Goal: Transaction & Acquisition: Purchase product/service

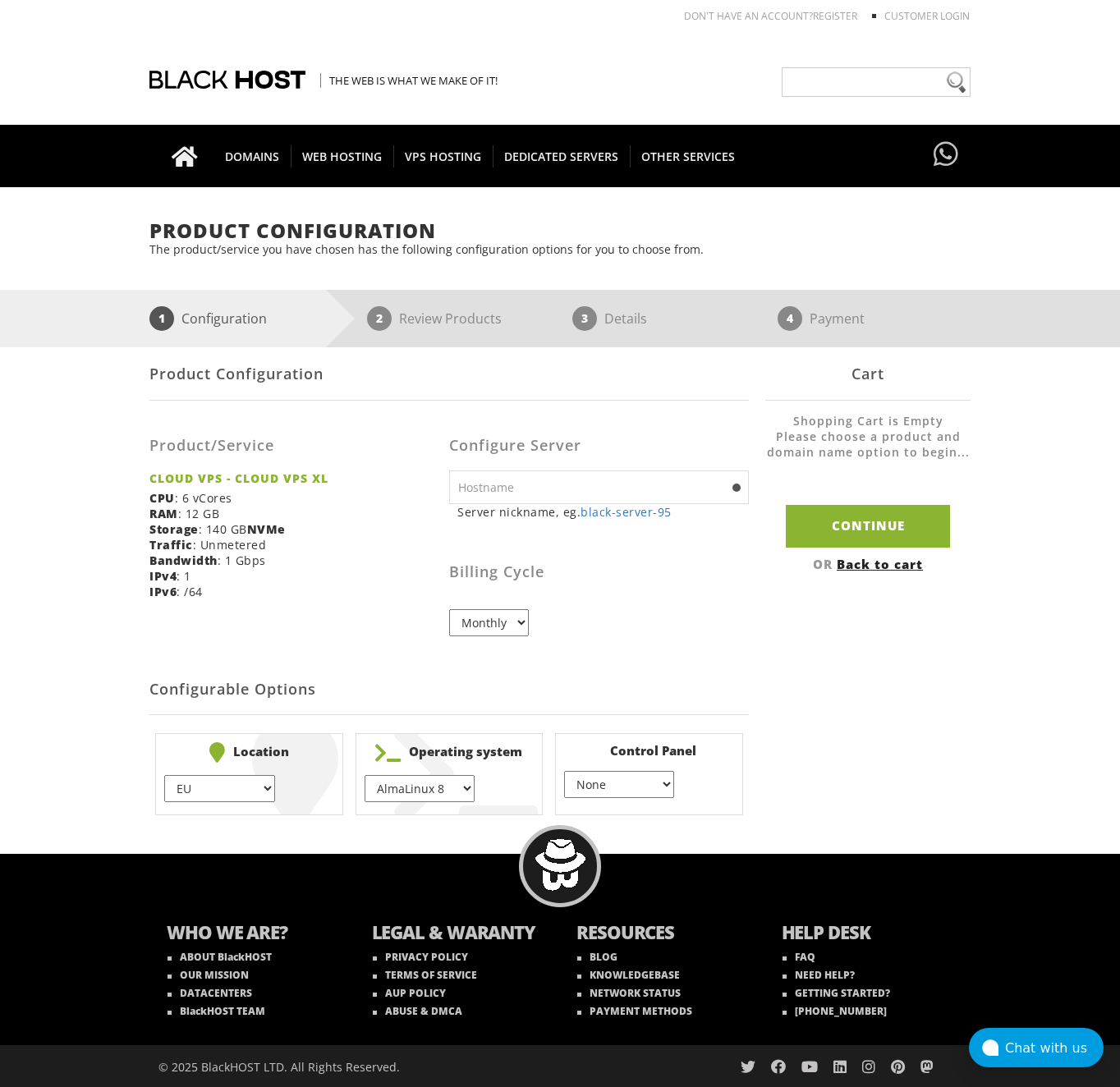
click at [612, 493] on input "text" at bounding box center [598, 487] width 300 height 34
click at [498, 485] on input "text" at bounding box center [598, 487] width 300 height 34
click at [260, 790] on select "EU } USA } London } Amsterdam } Vienna } Chicago }" at bounding box center [219, 789] width 110 height 27
click at [390, 785] on select "AlmaLinux 8 } AlmaLinux 9 } AlmaLinux 10 } Rocky Linux 8 } Rocky Linux 9 } Cent…" at bounding box center [419, 789] width 110 height 27
select select "1148"
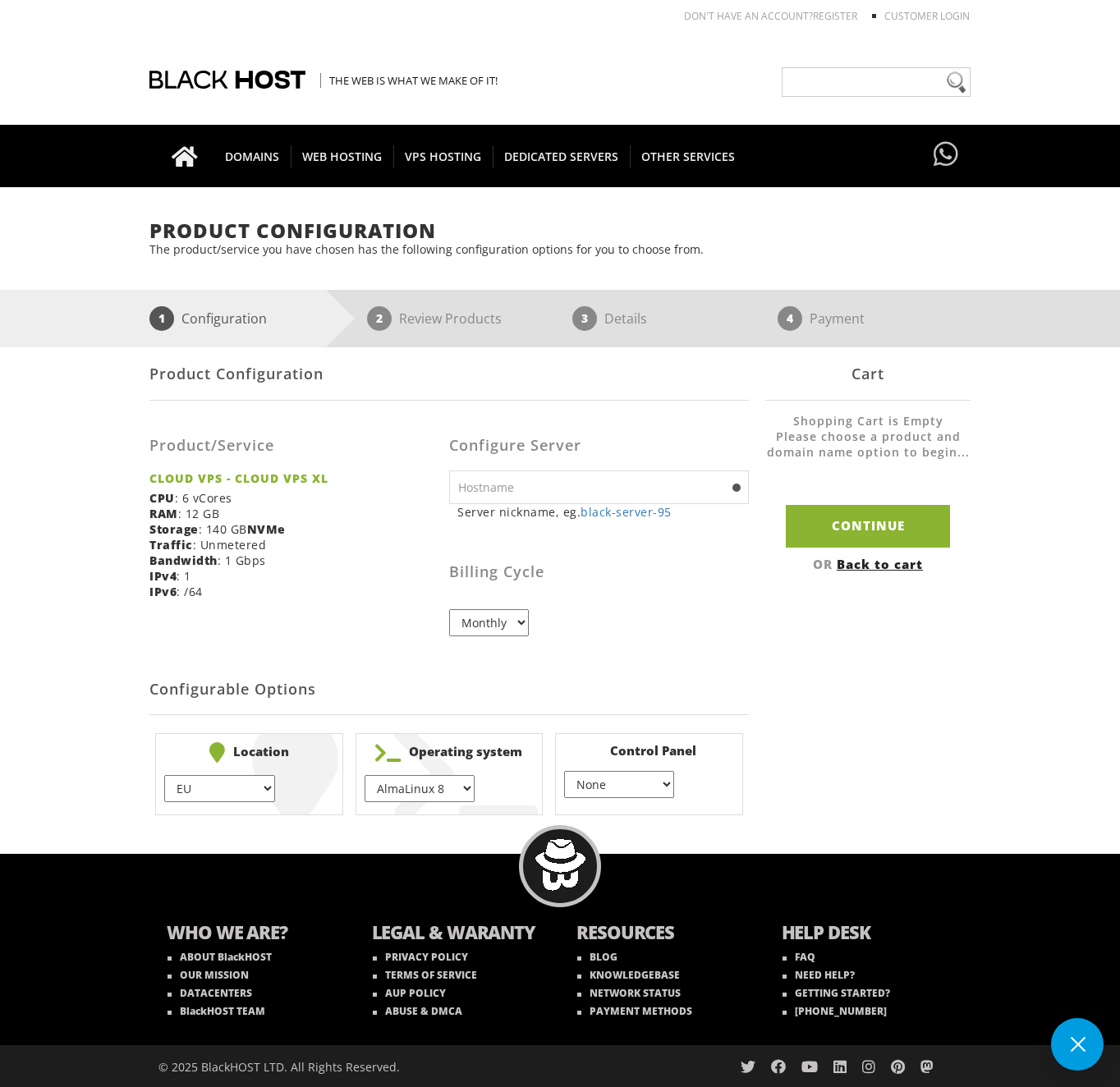
click at [365, 775] on select "AlmaLinux 8 } AlmaLinux 9 } AlmaLinux 10 } Rocky Linux 8 } Rocky Linux 9 } Cent…" at bounding box center [419, 789] width 110 height 27
click at [570, 783] on select "None } Virtualmin } Cpanel } DirectAdmin }" at bounding box center [618, 784] width 110 height 27
click at [542, 713] on h2 "Configurable Options" at bounding box center [449, 690] width 599 height 50
click at [570, 787] on select "None } Virtualmin } Cpanel } DirectAdmin }" at bounding box center [618, 784] width 110 height 27
click at [564, 771] on select "None } Virtualmin } Cpanel } DirectAdmin }" at bounding box center [618, 784] width 110 height 27
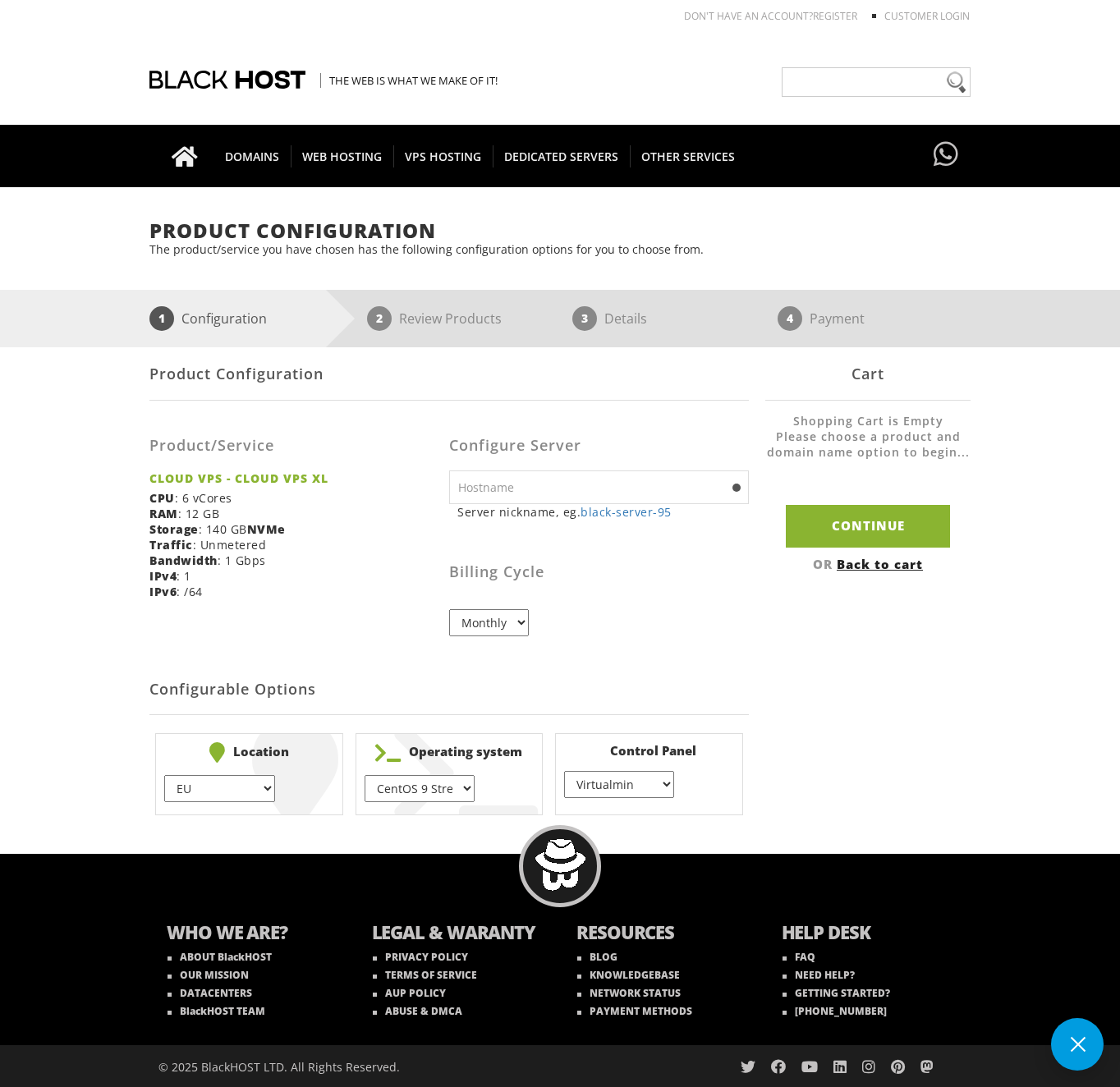
click at [603, 789] on select "None } Virtualmin } Cpanel } DirectAdmin }" at bounding box center [618, 784] width 110 height 27
click at [564, 771] on select "None } Virtualmin } Cpanel } DirectAdmin }" at bounding box center [618, 784] width 110 height 27
click at [599, 790] on select "None } Virtualmin } Cpanel } DirectAdmin }" at bounding box center [618, 784] width 110 height 27
select select "255"
click at [564, 771] on select "None } Virtualmin } Cpanel } DirectAdmin }" at bounding box center [618, 784] width 110 height 27
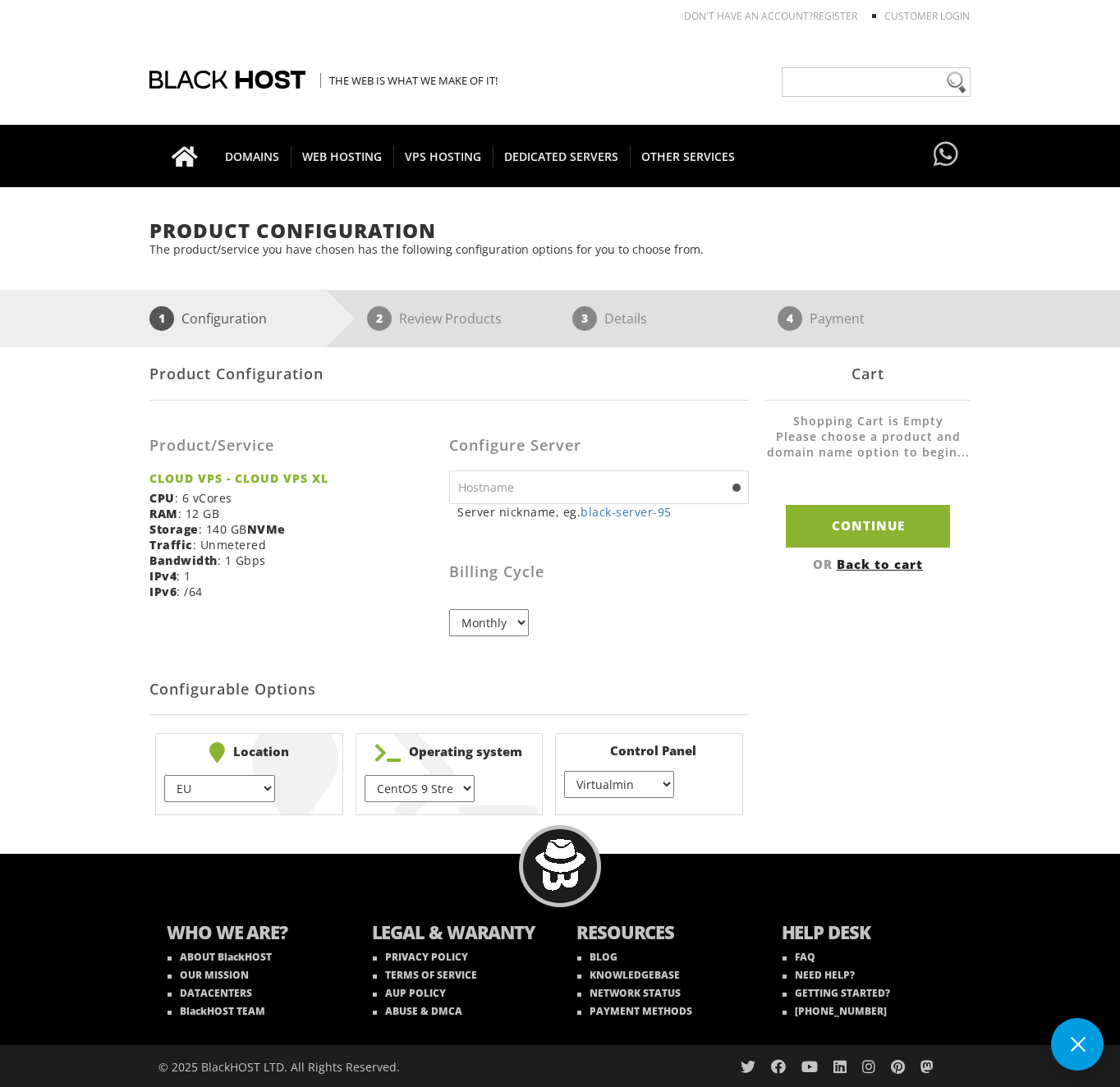
click at [213, 788] on select "EU } USA } London } Amsterdam } Vienna } Chicago }" at bounding box center [219, 789] width 110 height 27
click at [578, 484] on input "text" at bounding box center [598, 487] width 300 height 34
click at [627, 510] on link "black-server-95" at bounding box center [626, 512] width 91 height 16
click at [697, 546] on div "Billing Cycle Monthly" at bounding box center [598, 584] width 300 height 104
click at [727, 484] on input "black-server-95" at bounding box center [598, 487] width 300 height 34
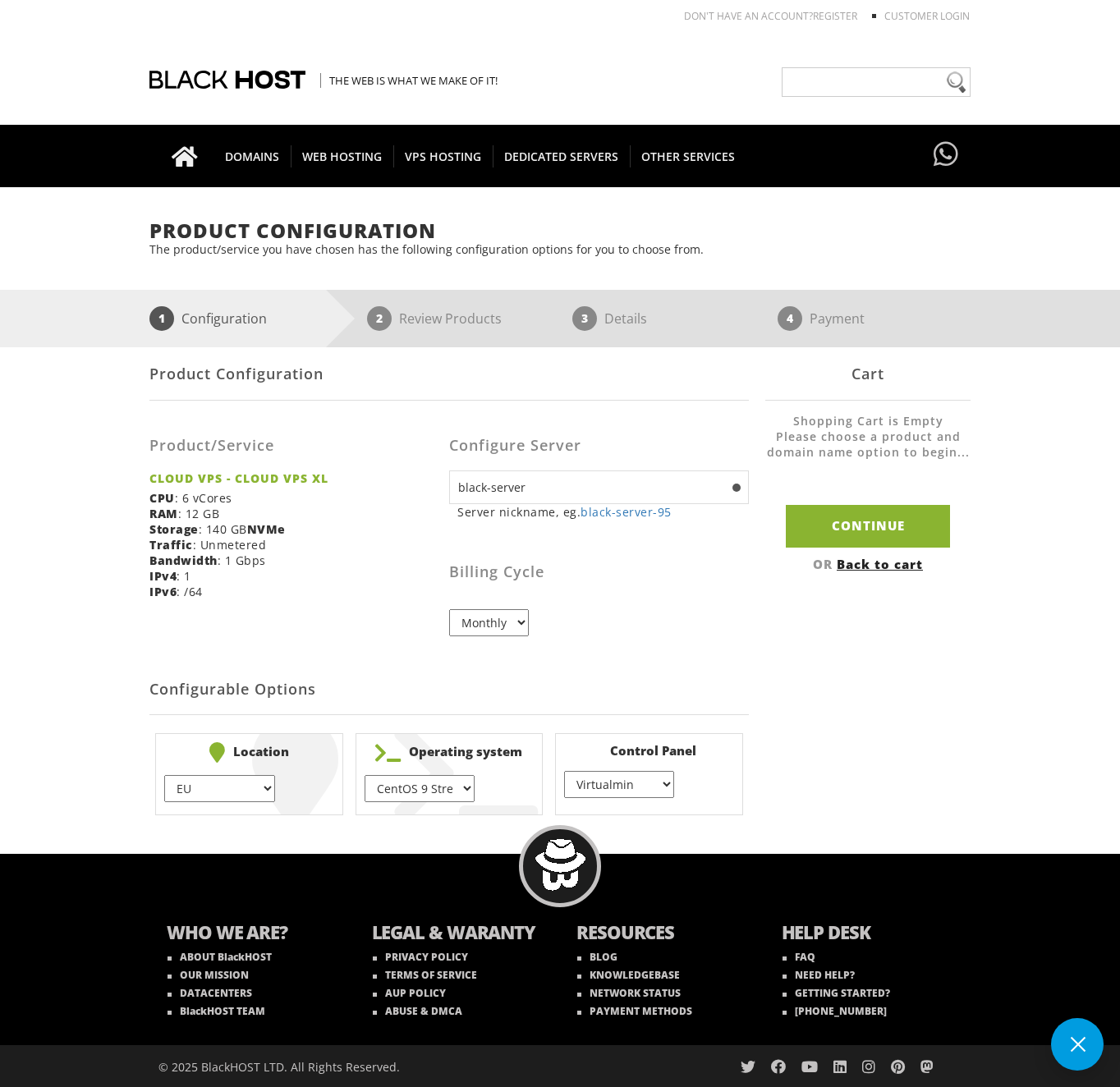
click at [219, 790] on select "EU } USA } London } Amsterdam } Vienna } Chicago }" at bounding box center [219, 789] width 110 height 27
click at [164, 775] on select "EU } USA } London } Amsterdam } Vienna } Chicago }" at bounding box center [219, 789] width 110 height 27
click at [864, 527] on input "Continue" at bounding box center [868, 526] width 164 height 42
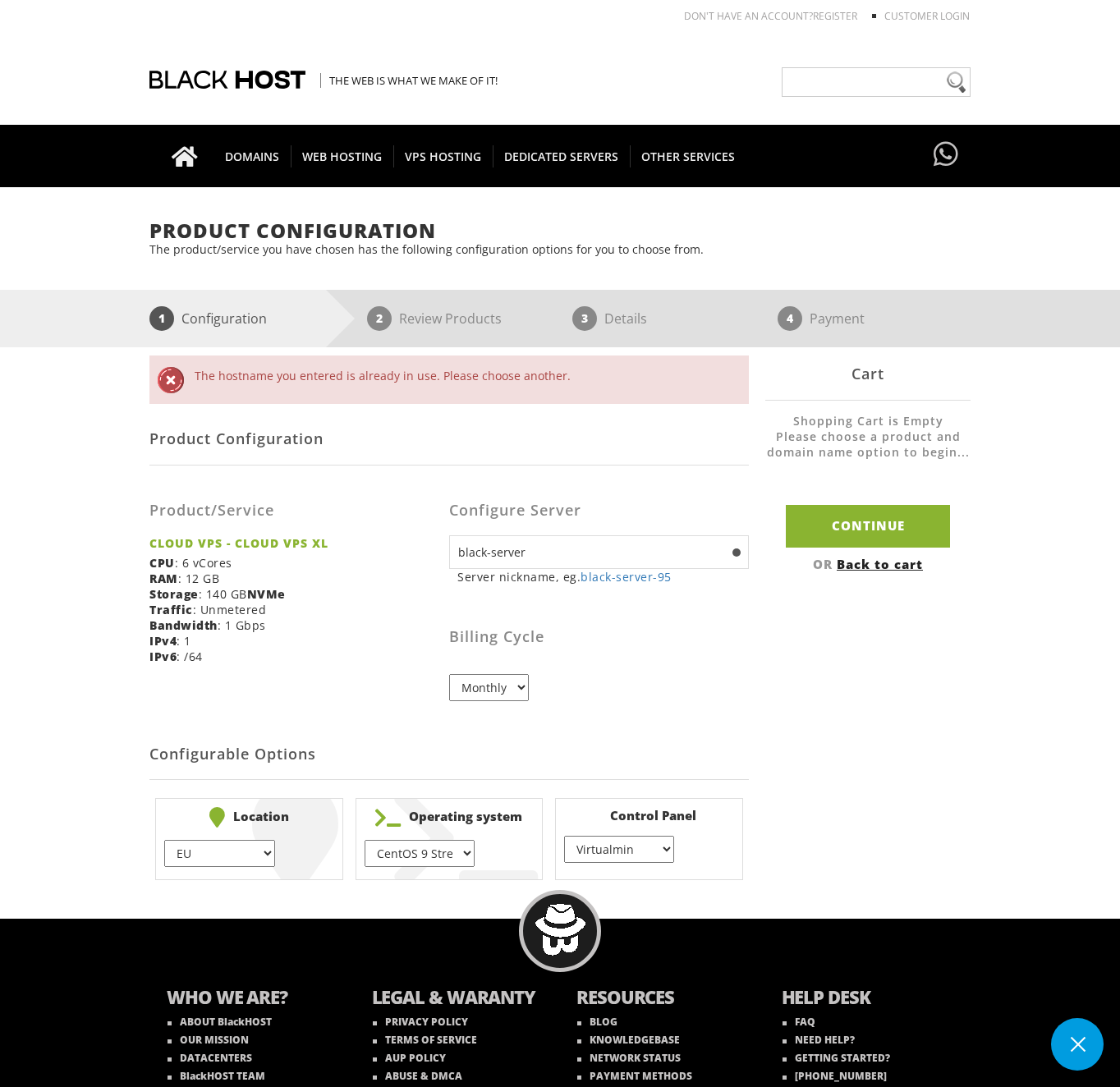
click at [552, 549] on input "black-server" at bounding box center [598, 552] width 300 height 34
type input "black-server-95"
click at [886, 532] on input "Continue" at bounding box center [868, 526] width 164 height 42
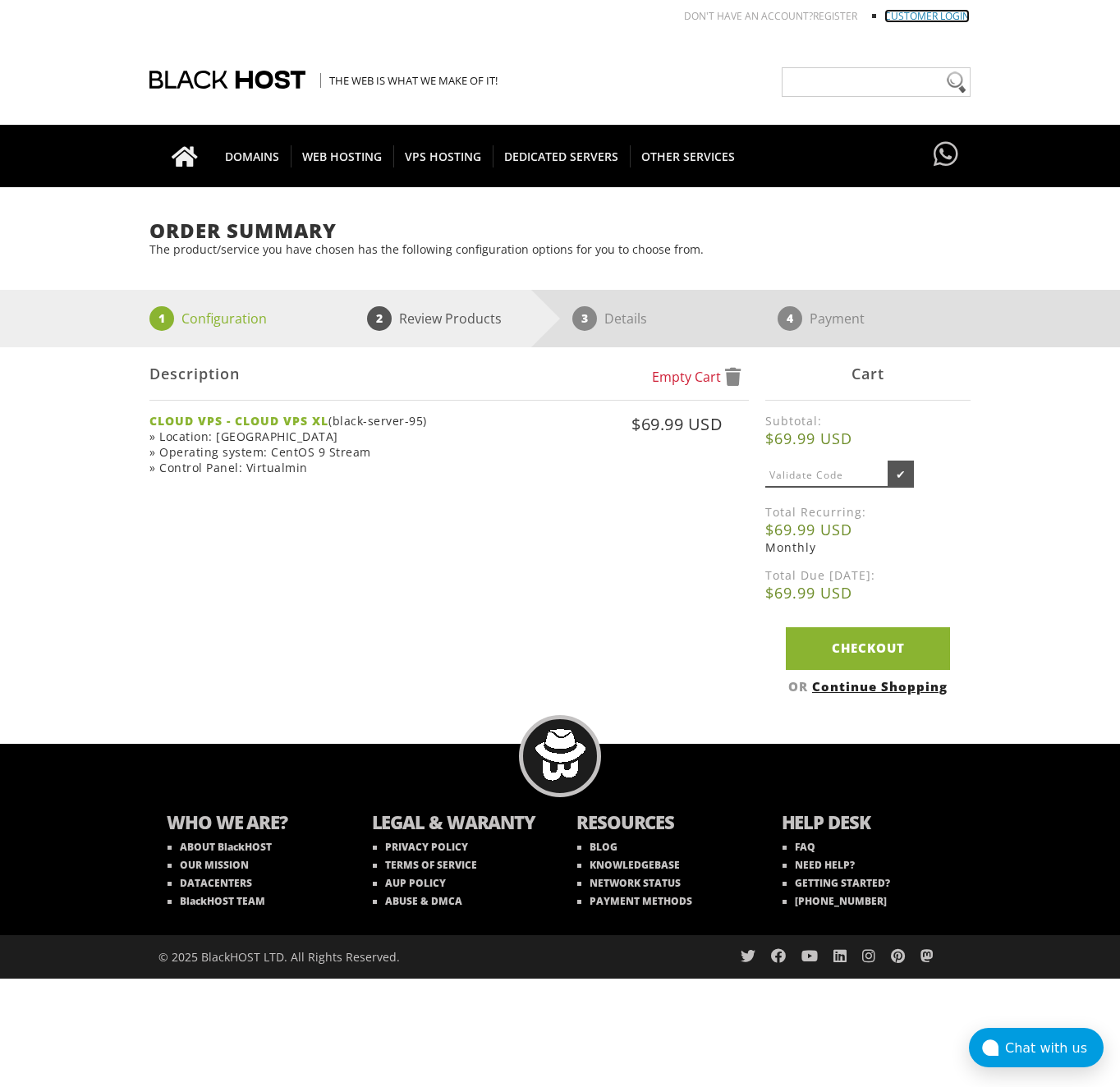
click at [901, 17] on link "Customer Login" at bounding box center [927, 16] width 85 height 14
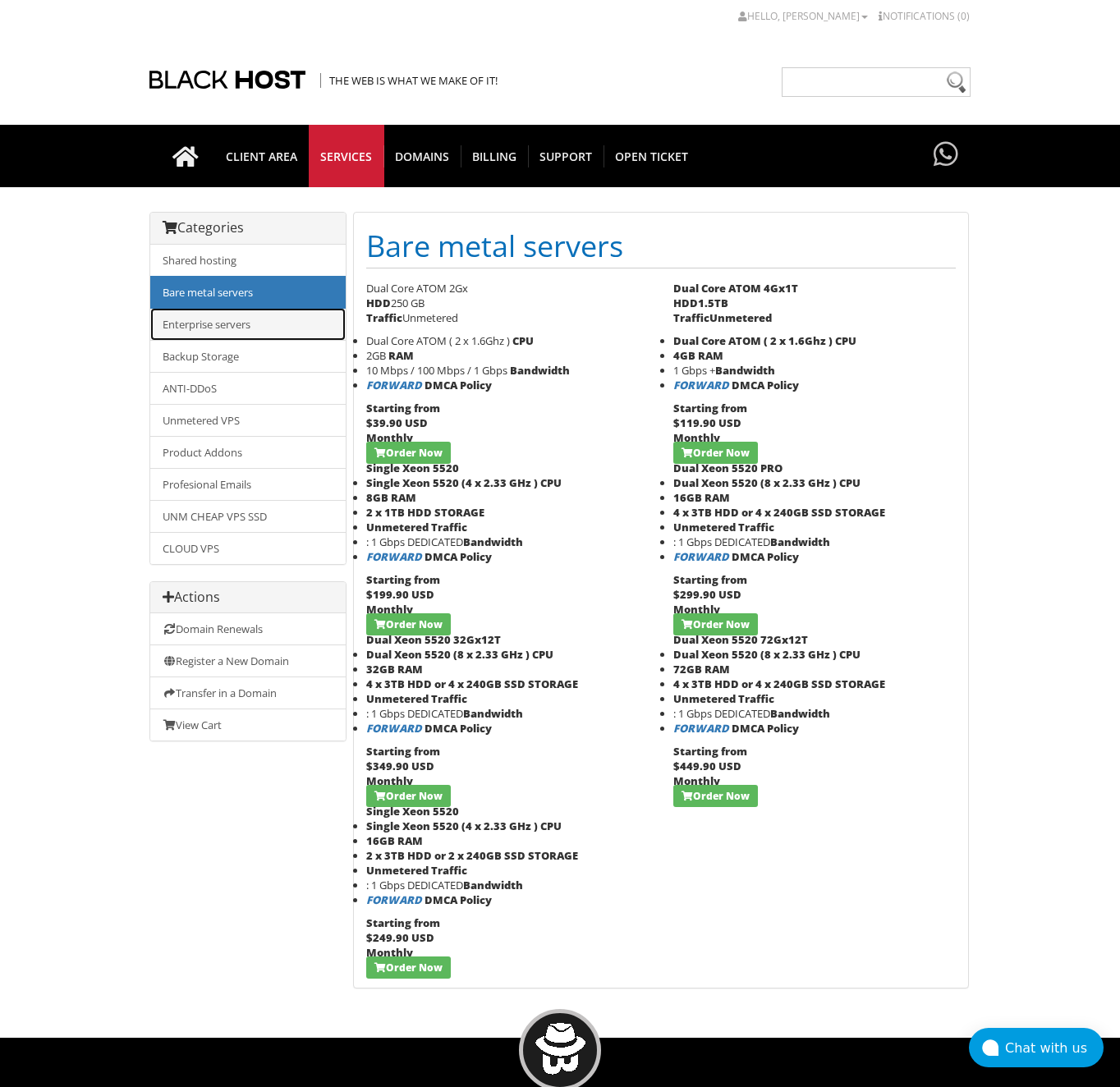
click at [222, 325] on link "Enterprise servers" at bounding box center [248, 324] width 195 height 33
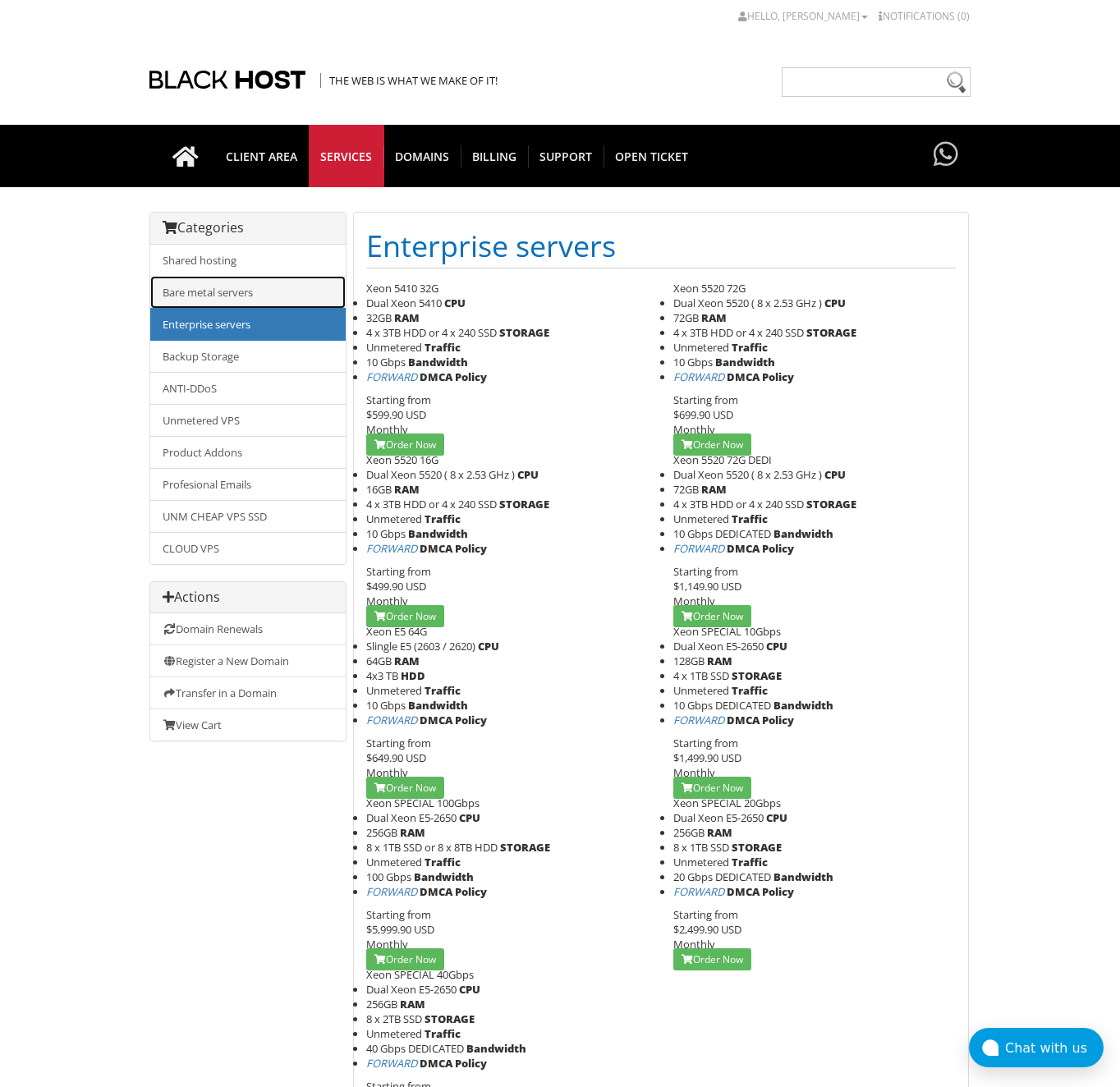
click at [191, 297] on link "Bare metal servers" at bounding box center [248, 293] width 195 height 33
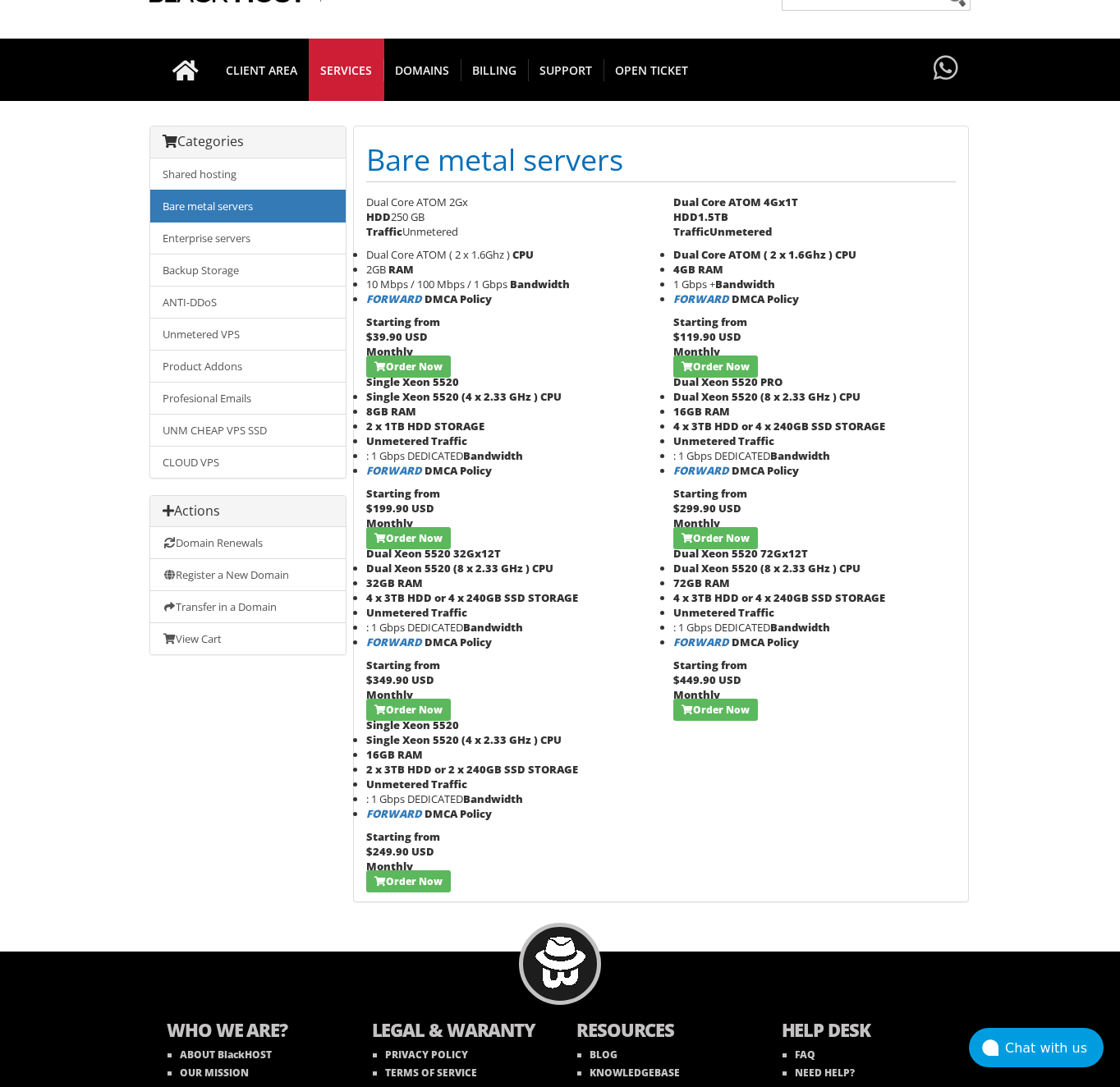
scroll to position [82, 0]
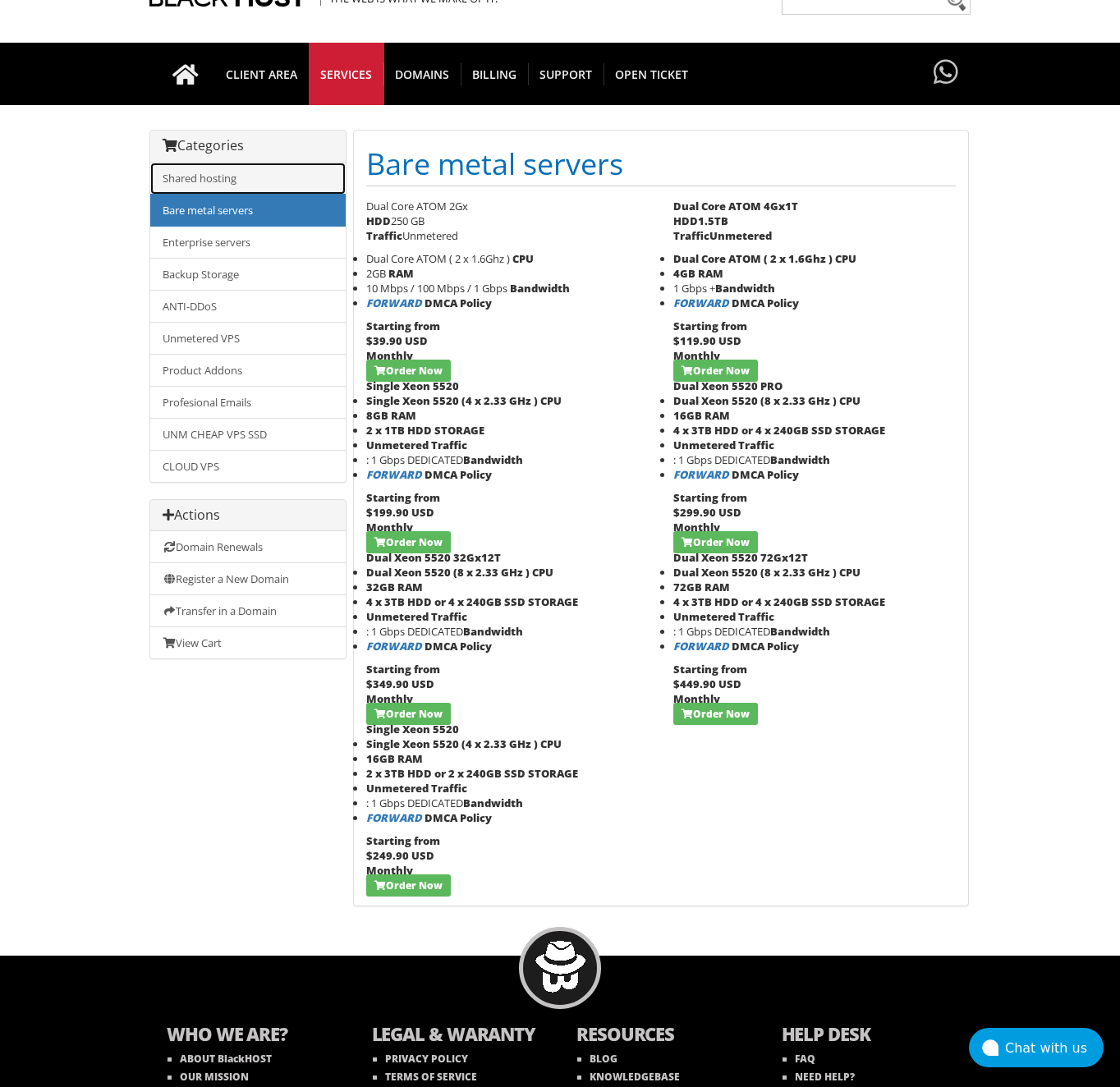
click at [203, 179] on link "Shared hosting" at bounding box center [248, 179] width 195 height 32
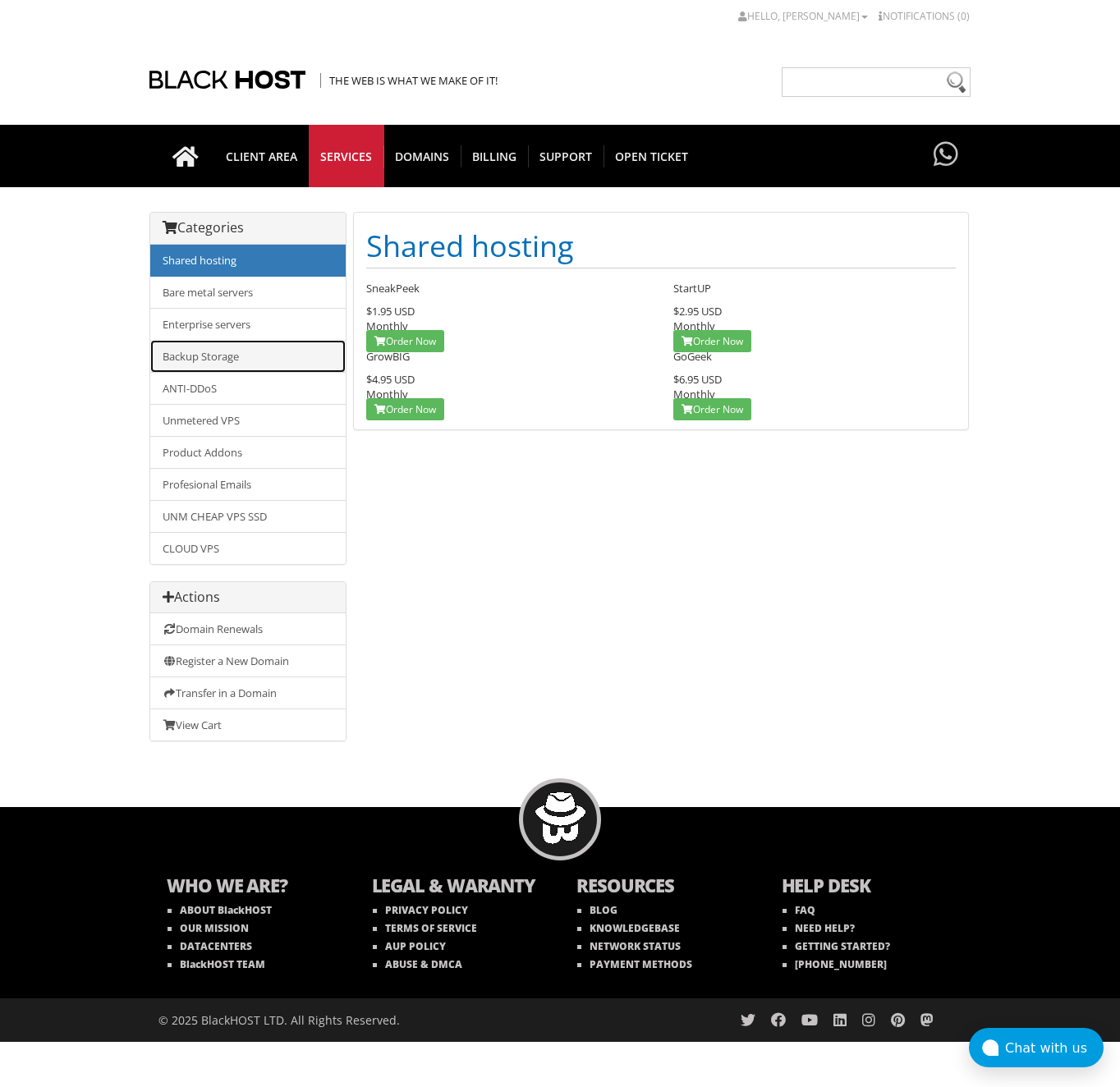
click at [227, 359] on link "Backup Storage" at bounding box center [248, 356] width 195 height 33
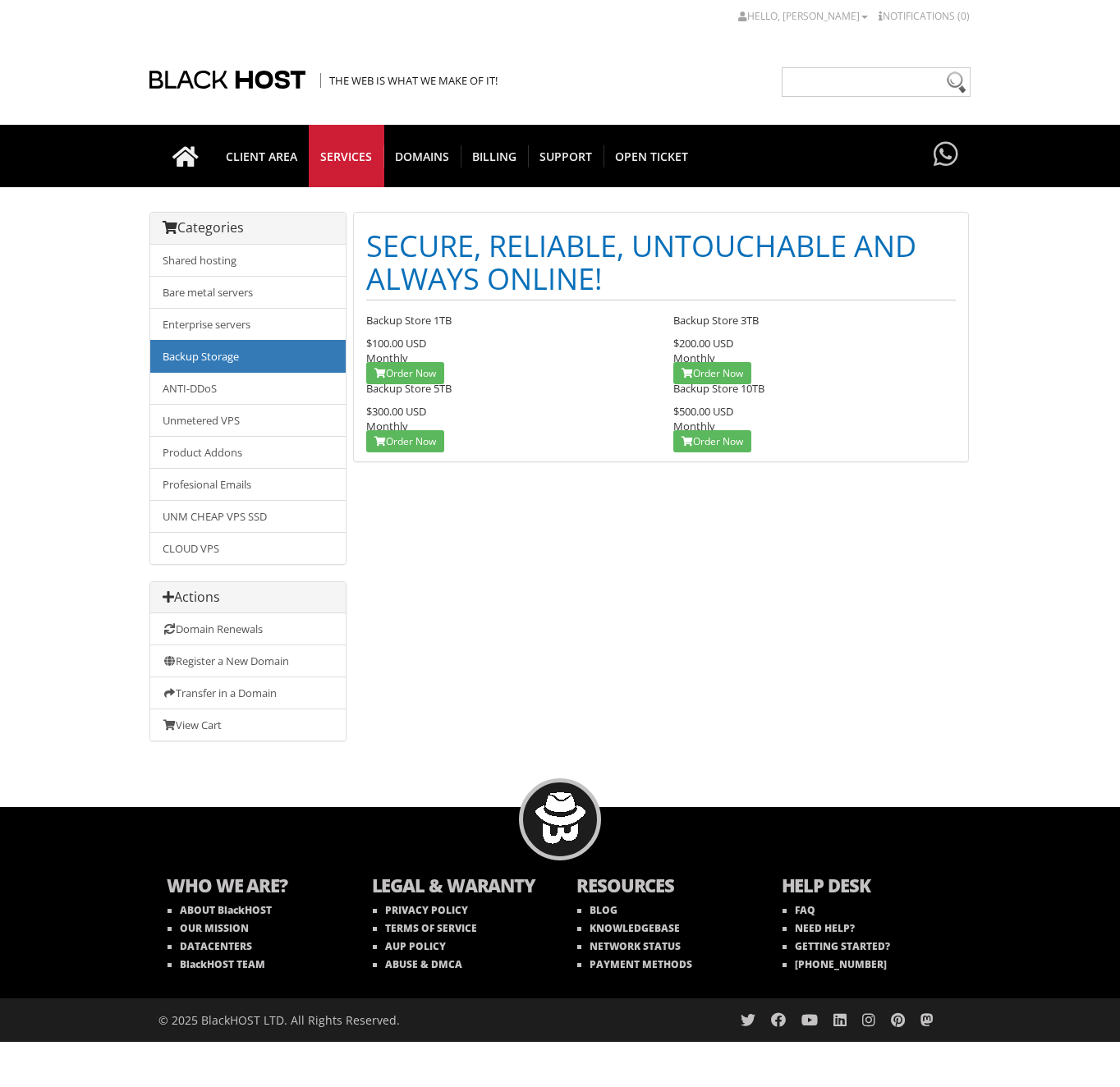
click at [223, 389] on link "ANTI-DDoS" at bounding box center [248, 389] width 195 height 33
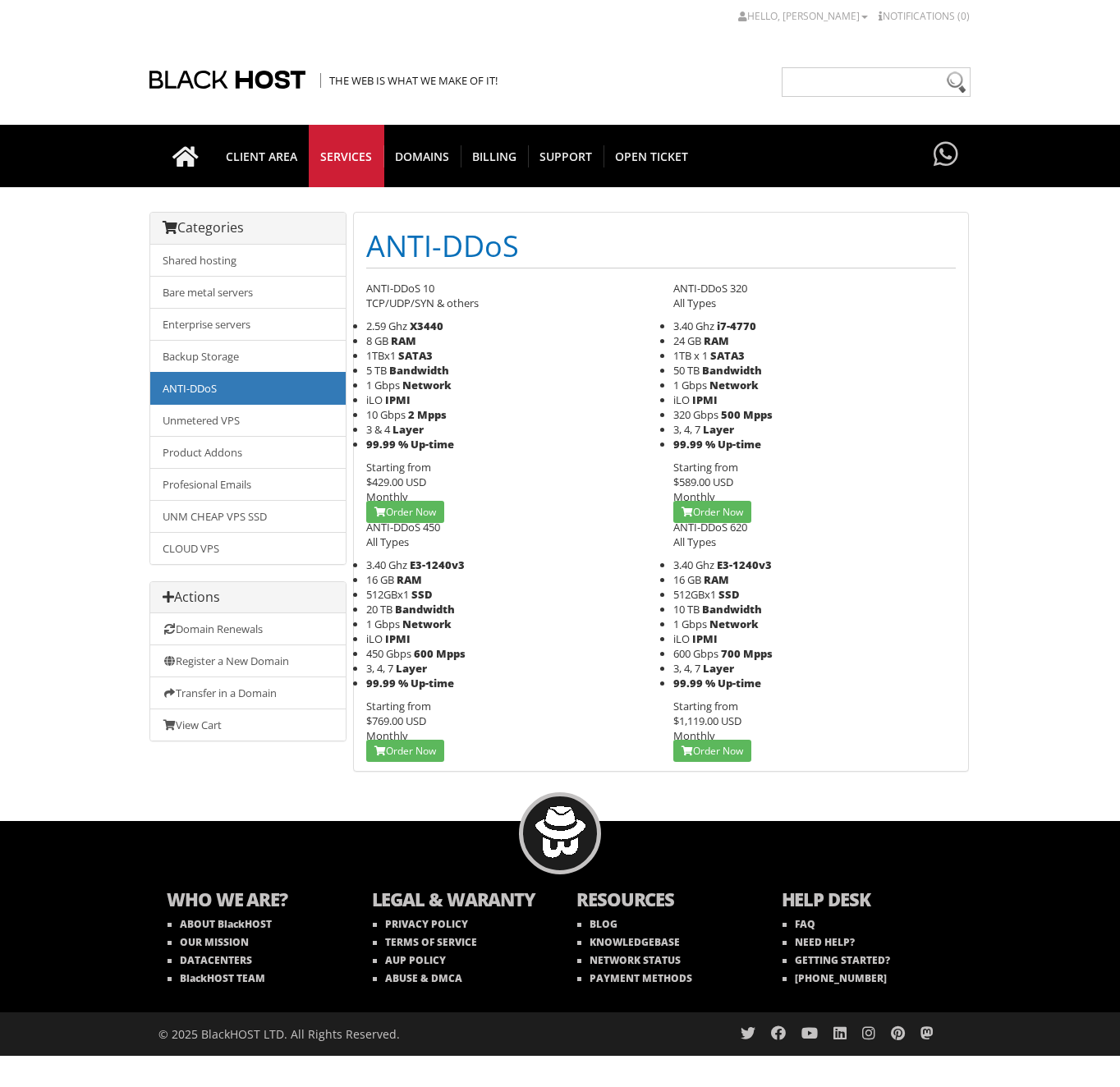
click at [224, 420] on link "Unmetered VPS" at bounding box center [248, 421] width 195 height 33
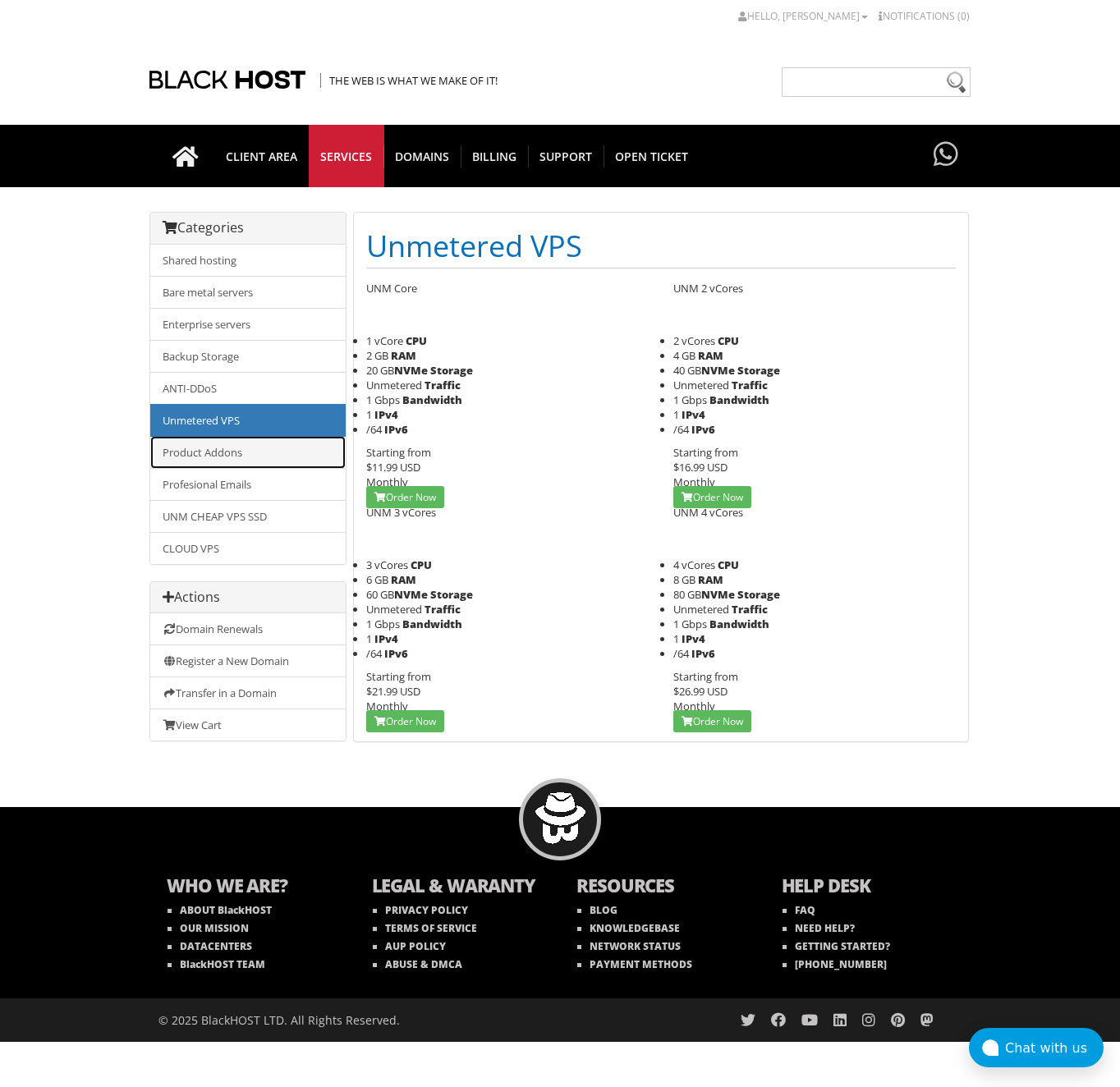
click at [216, 442] on link "Product Addons" at bounding box center [248, 452] width 195 height 33
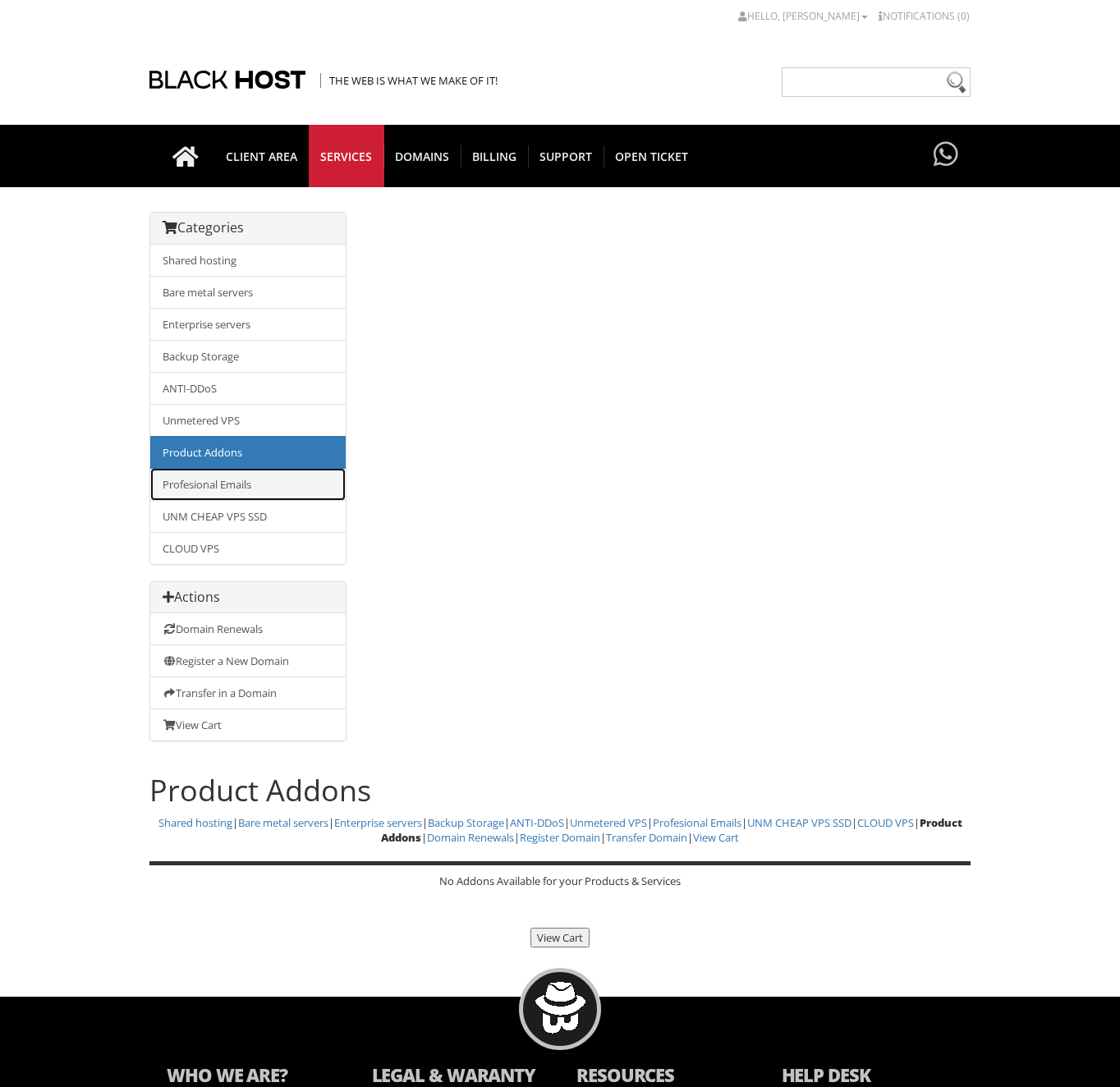
click at [220, 478] on link "Profesional Emails" at bounding box center [248, 484] width 195 height 33
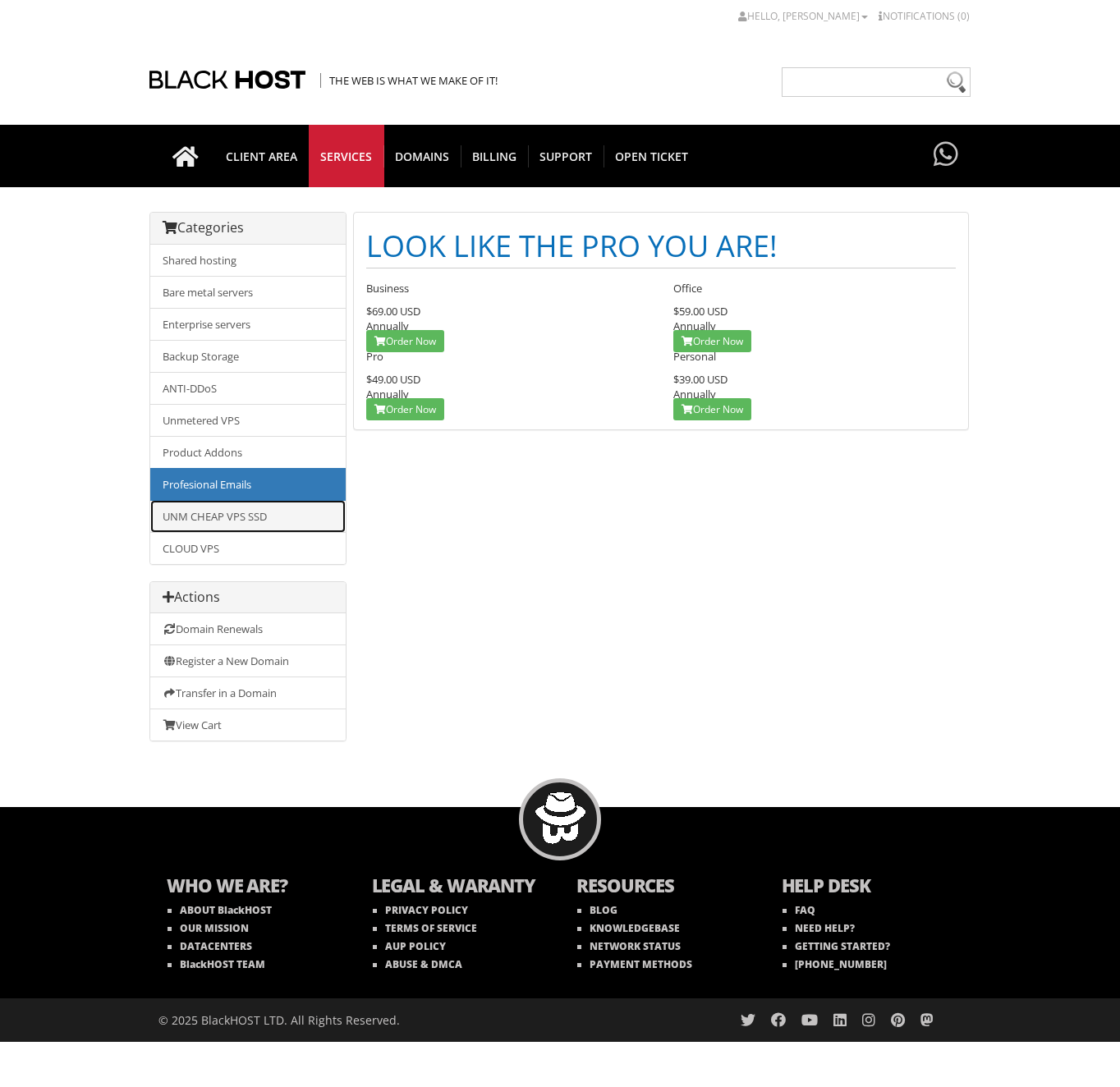
click at [246, 513] on link "UNM CHEAP VPS SSD" at bounding box center [248, 517] width 195 height 33
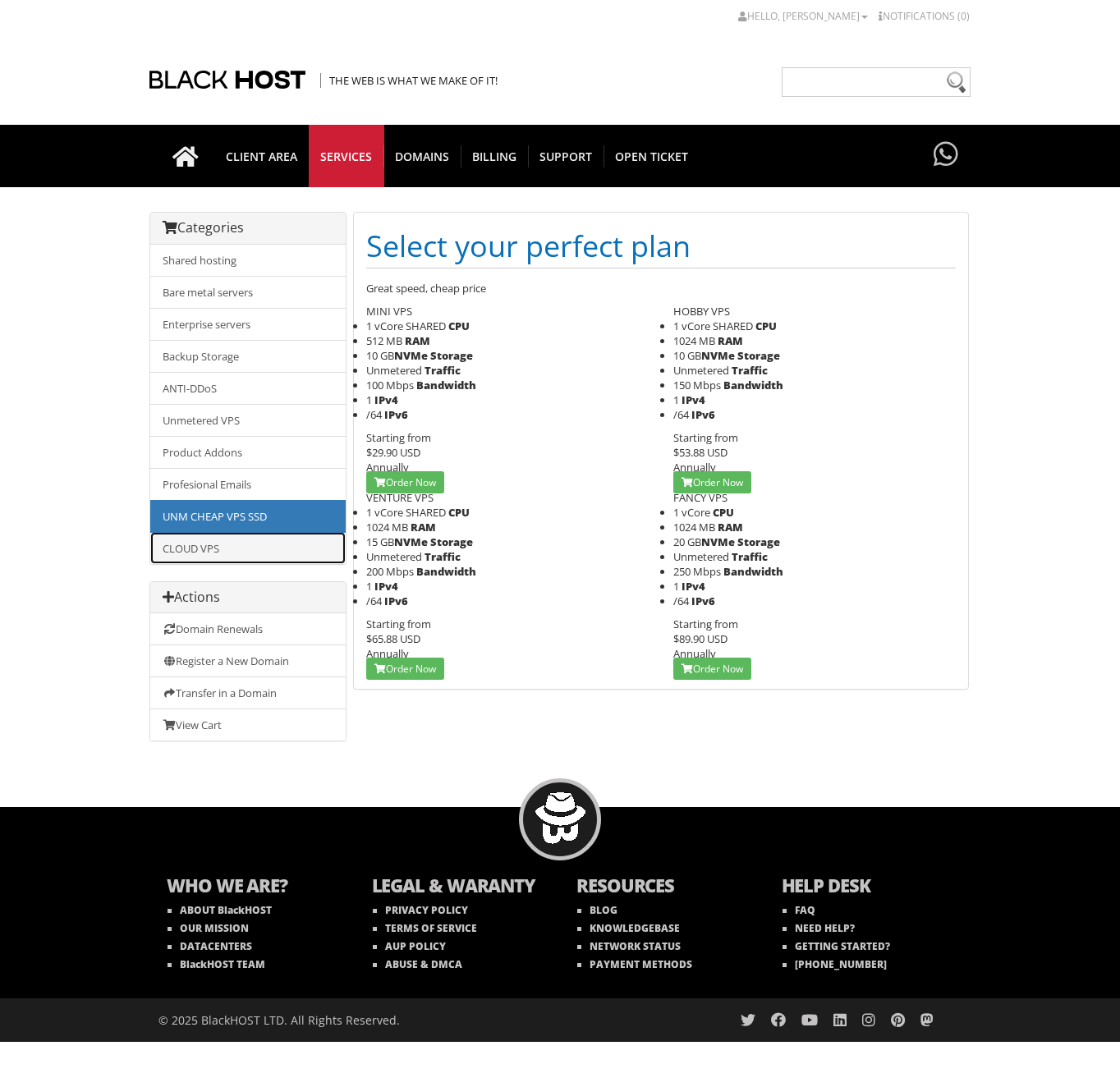
click at [272, 552] on link "CLOUD VPS" at bounding box center [248, 548] width 195 height 32
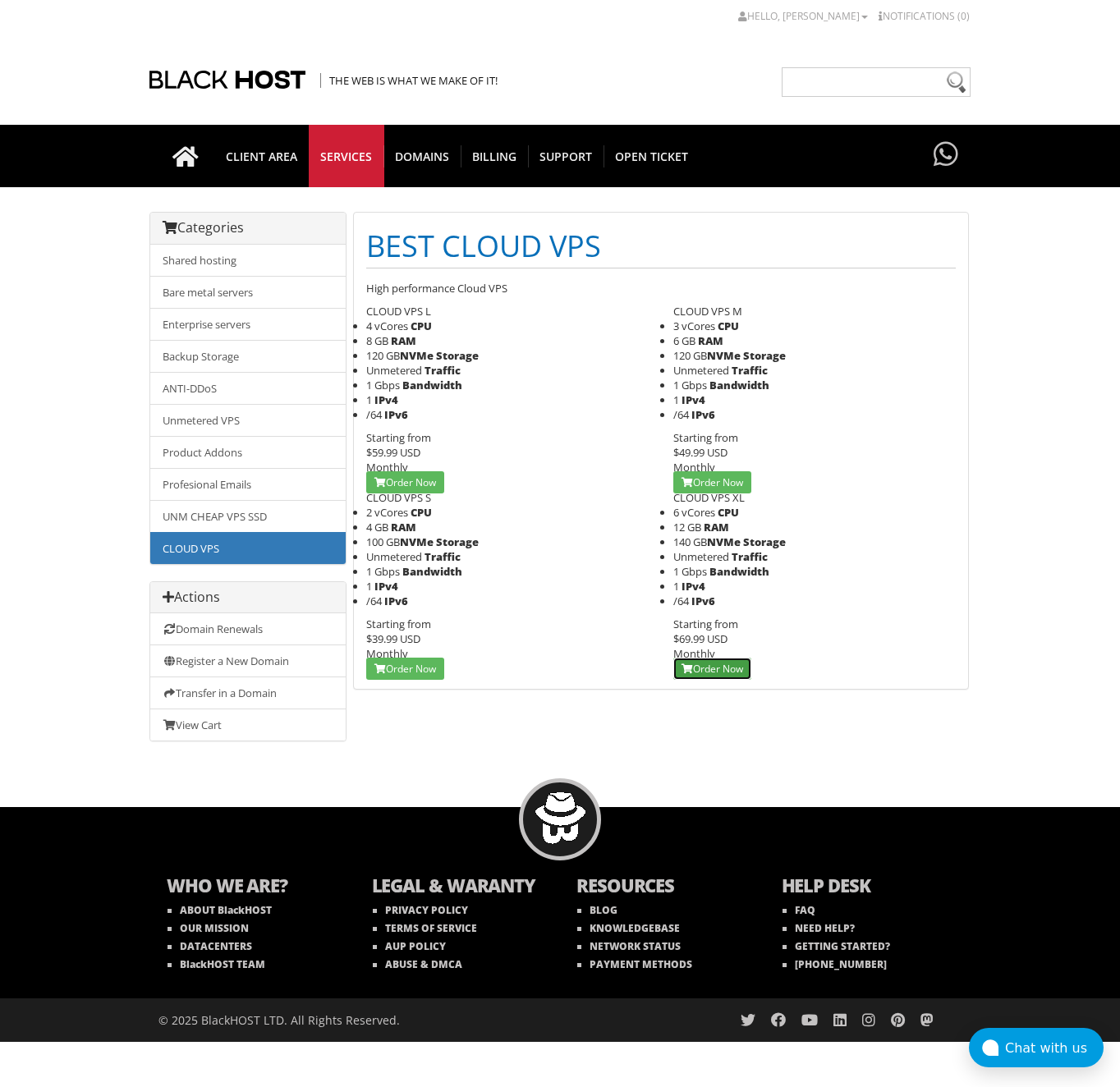
click at [706, 667] on link "Order Now" at bounding box center [712, 669] width 78 height 22
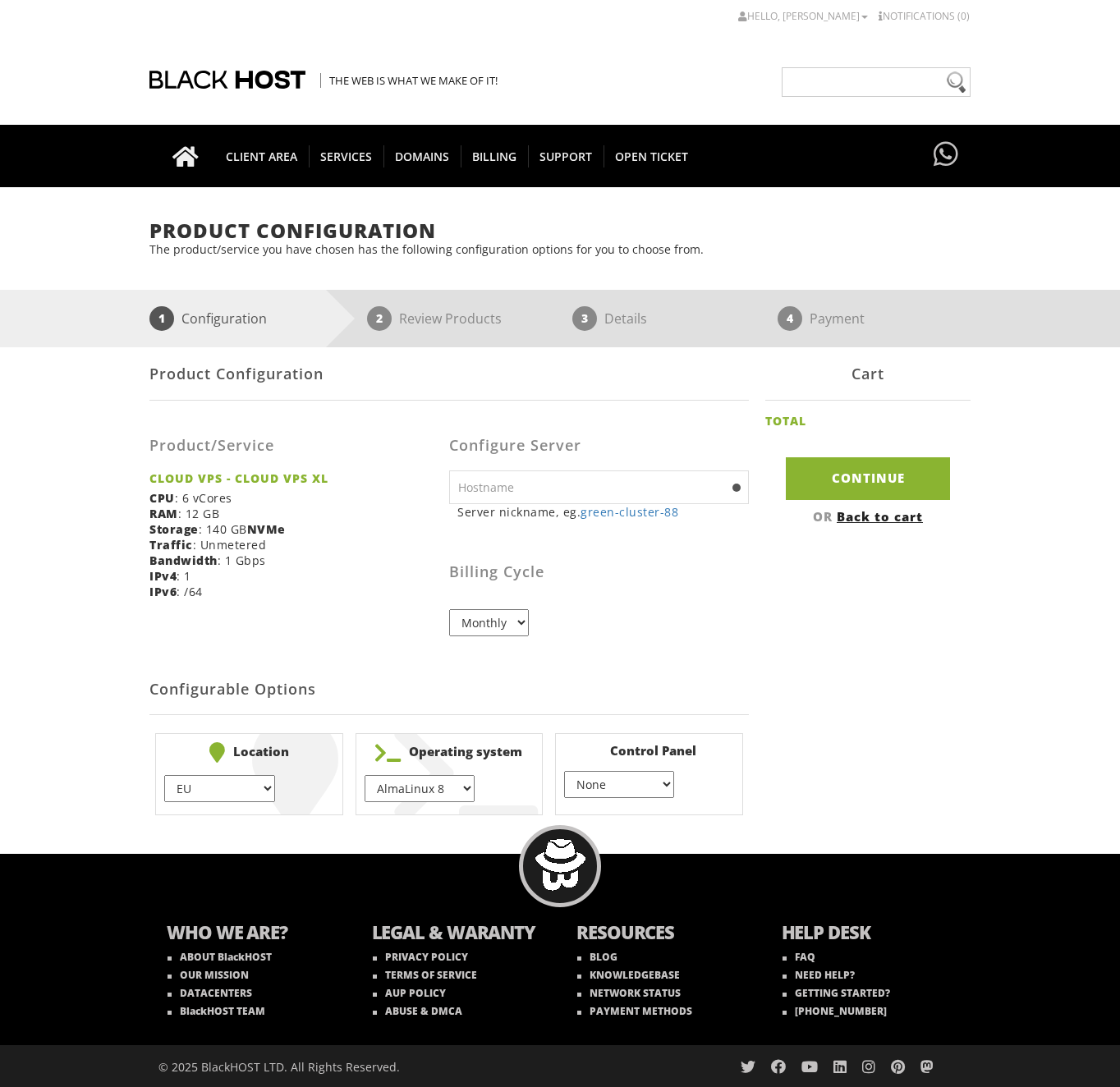
click at [479, 489] on input "text" at bounding box center [598, 487] width 300 height 34
type input "black-server-95"
click at [479, 613] on select "Monthly" at bounding box center [489, 622] width 79 height 27
click at [410, 618] on form "Product Configuration Product/Service CLOUD VPS - CLOUD VPS XL CPU : 6 vCores R…" at bounding box center [449, 584] width 599 height 474
click at [608, 780] on select "None } Virtualmin } Cpanel } DirectAdmin }" at bounding box center [618, 784] width 110 height 27
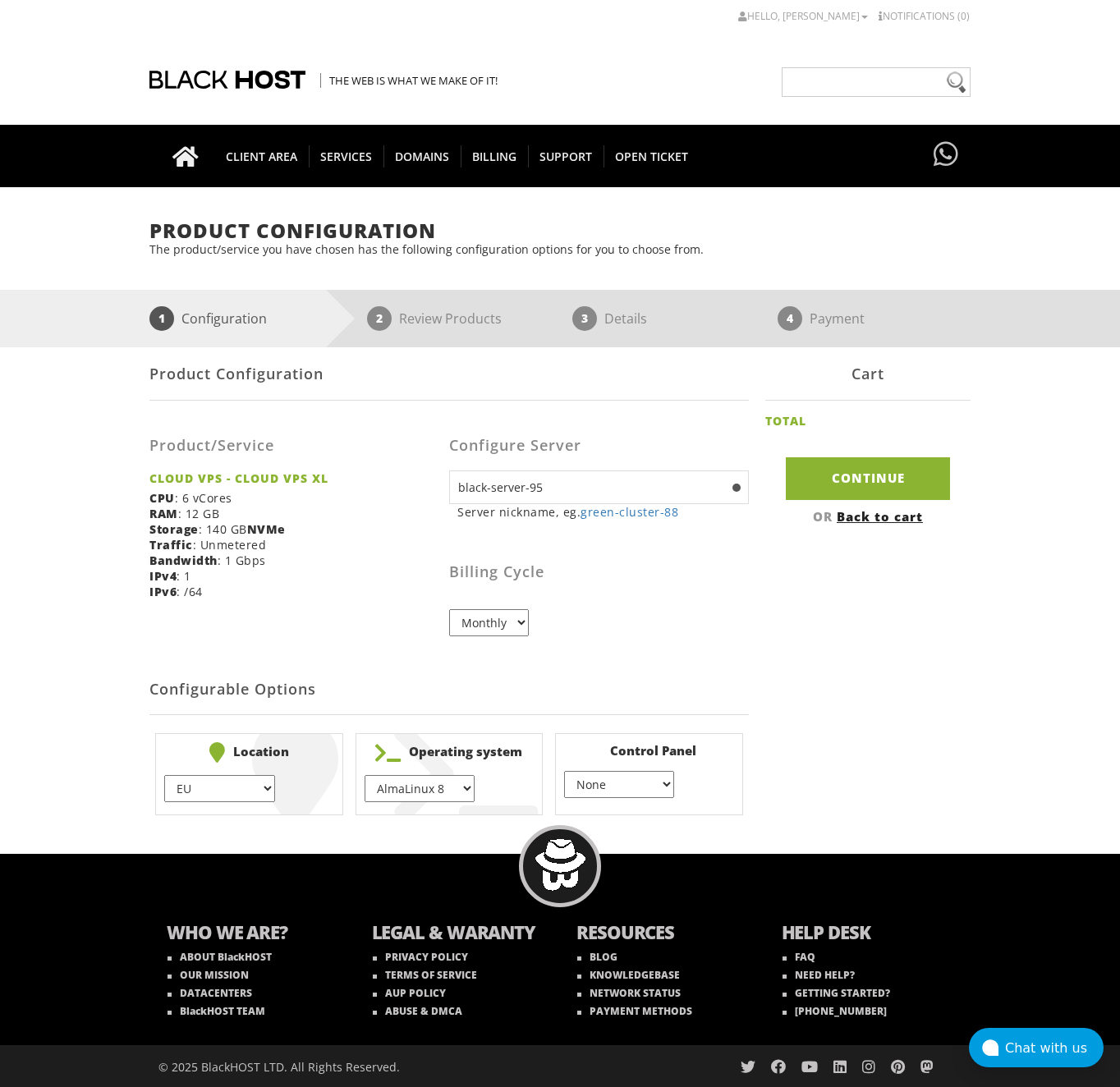
select select "255"
click at [564, 771] on select "None } Virtualmin } Cpanel } DirectAdmin }" at bounding box center [618, 784] width 110 height 27
click at [420, 781] on select "AlmaLinux 8 } AlmaLinux 9 } AlmaLinux 10 } Rocky Linux 8 } Rocky Linux 9 } Cent…" at bounding box center [419, 789] width 110 height 27
select select "1148"
click at [365, 775] on select "AlmaLinux 8 } AlmaLinux 9 } AlmaLinux 10 } Rocky Linux 8 } Rocky Linux 9 } Cent…" at bounding box center [419, 789] width 110 height 27
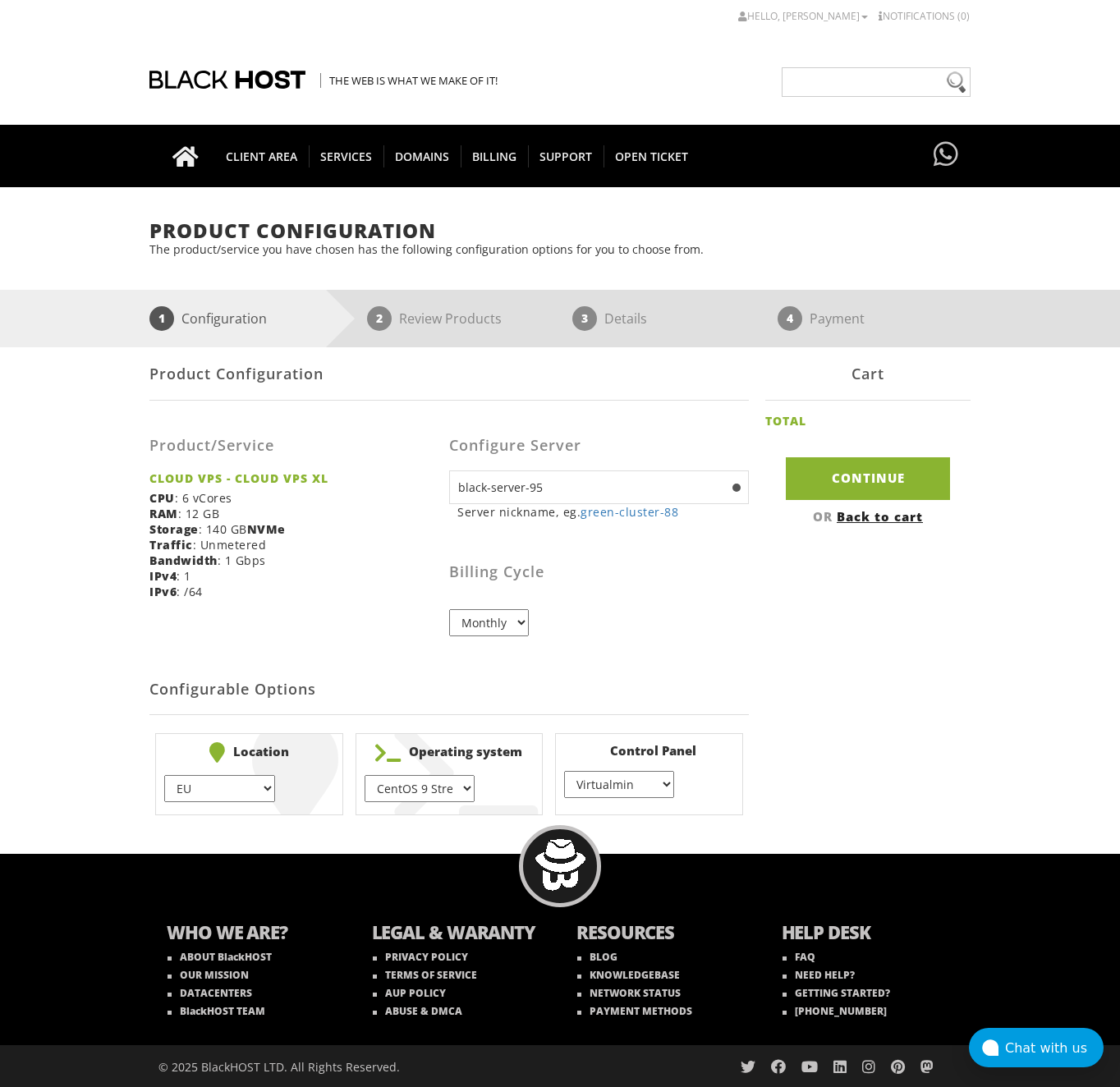
click at [250, 792] on select "EU } USA } London } Amsterdam } Vienna } Chicago }" at bounding box center [219, 789] width 110 height 27
select select "1178"
click at [164, 775] on select "EU } USA } London } Amsterdam } Vienna } Chicago }" at bounding box center [219, 789] width 110 height 27
click at [827, 481] on input "Continue" at bounding box center [868, 478] width 164 height 42
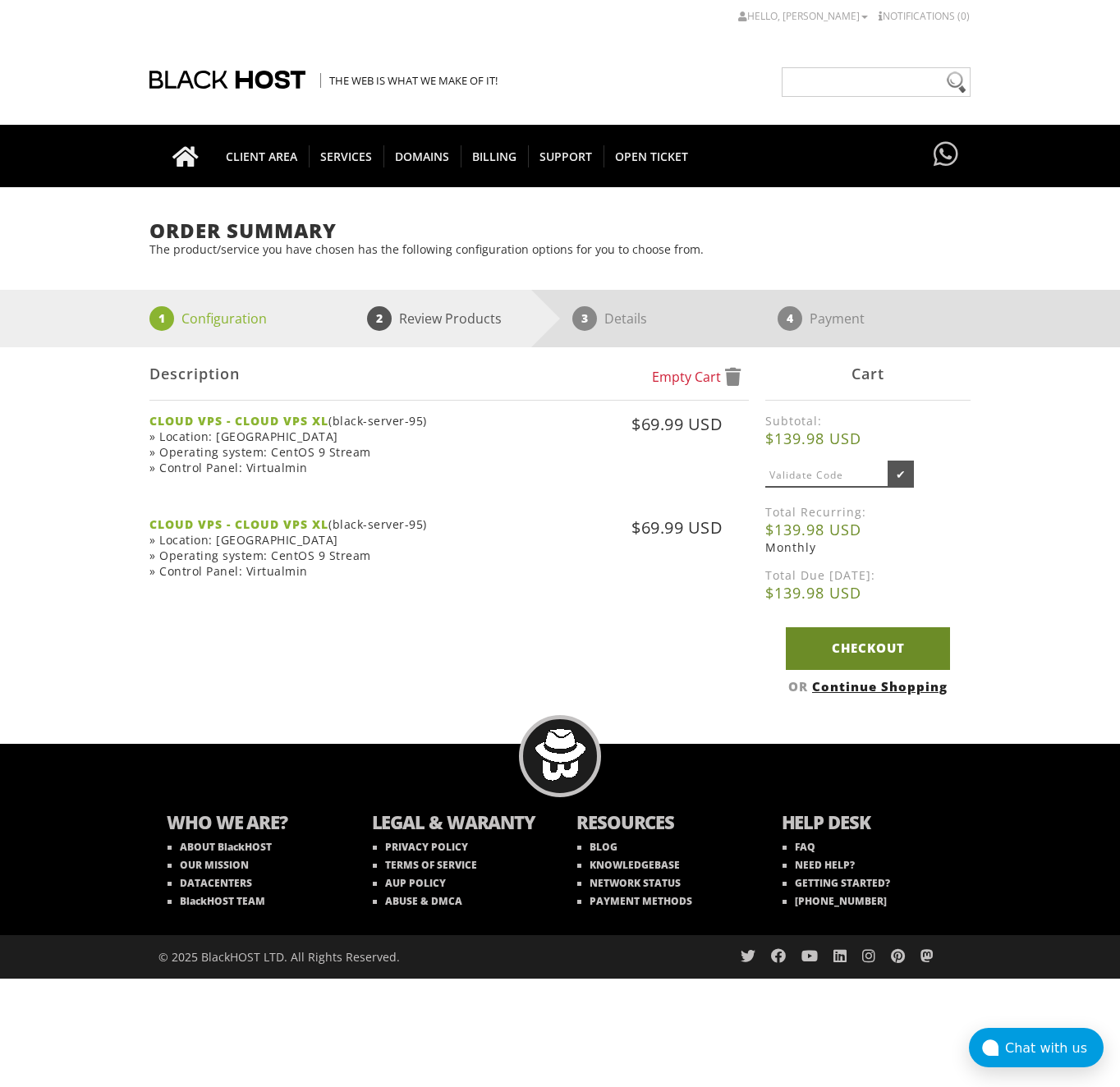
click at [842, 650] on link "Checkout" at bounding box center [868, 648] width 164 height 42
click at [717, 461] on span at bounding box center [717, 462] width 12 height 10
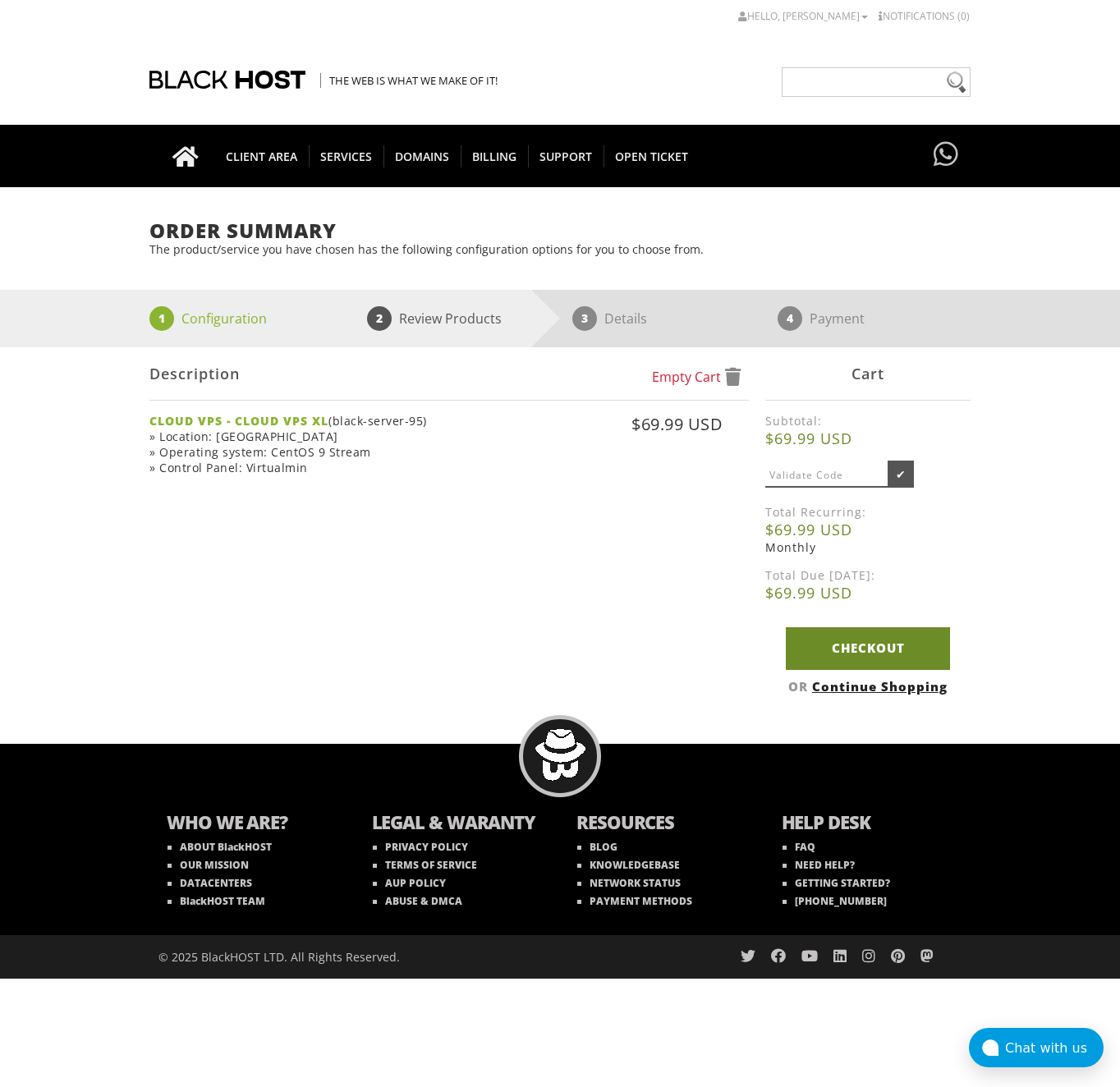
click at [833, 652] on link "Checkout" at bounding box center [868, 648] width 164 height 42
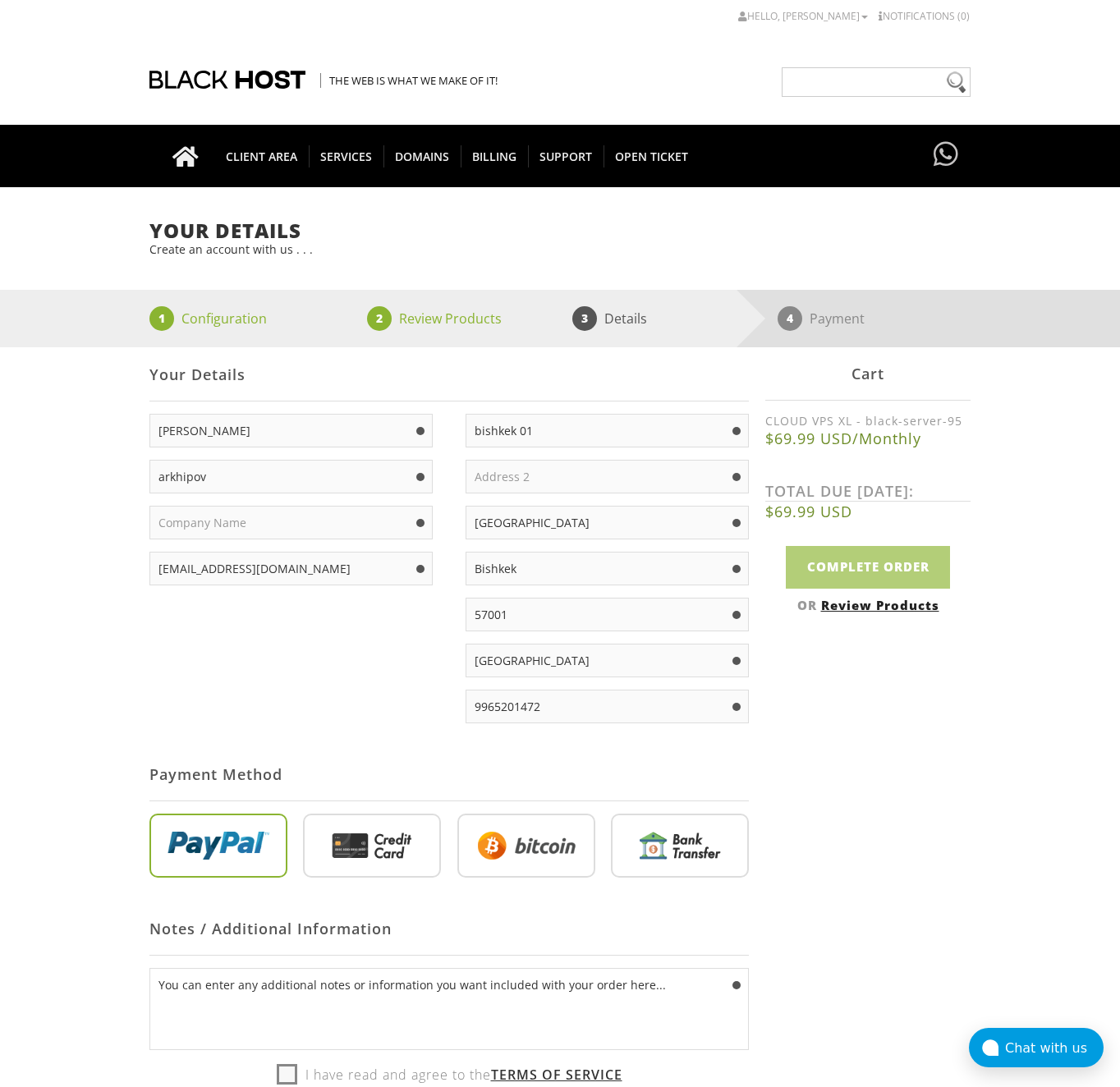
type input "arkola2002@gmail.com"
click at [207, 496] on div "Nikolai arkhipov arkola2002@gmail.com" at bounding box center [299, 506] width 300 height 184
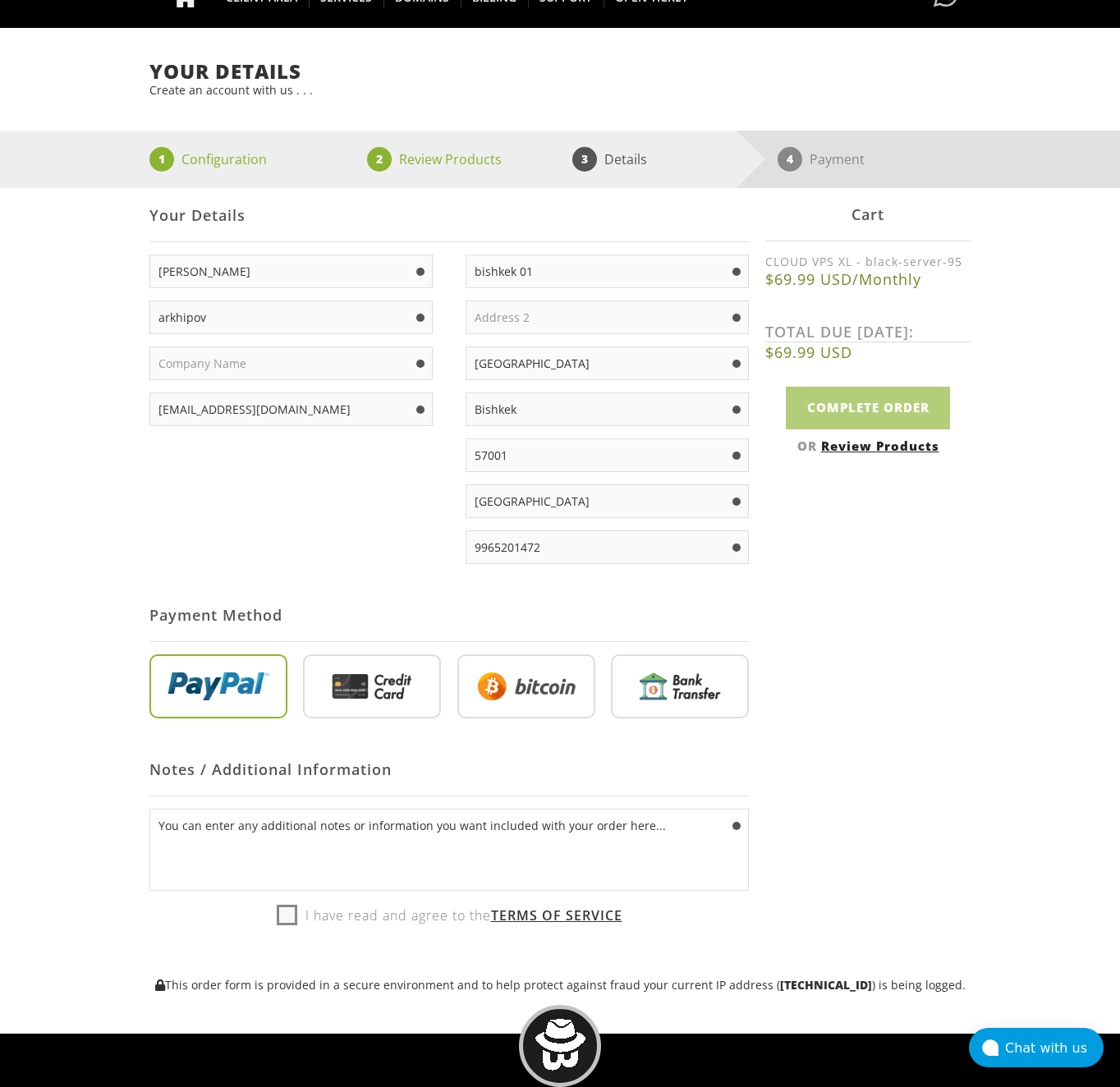
scroll to position [164, 0]
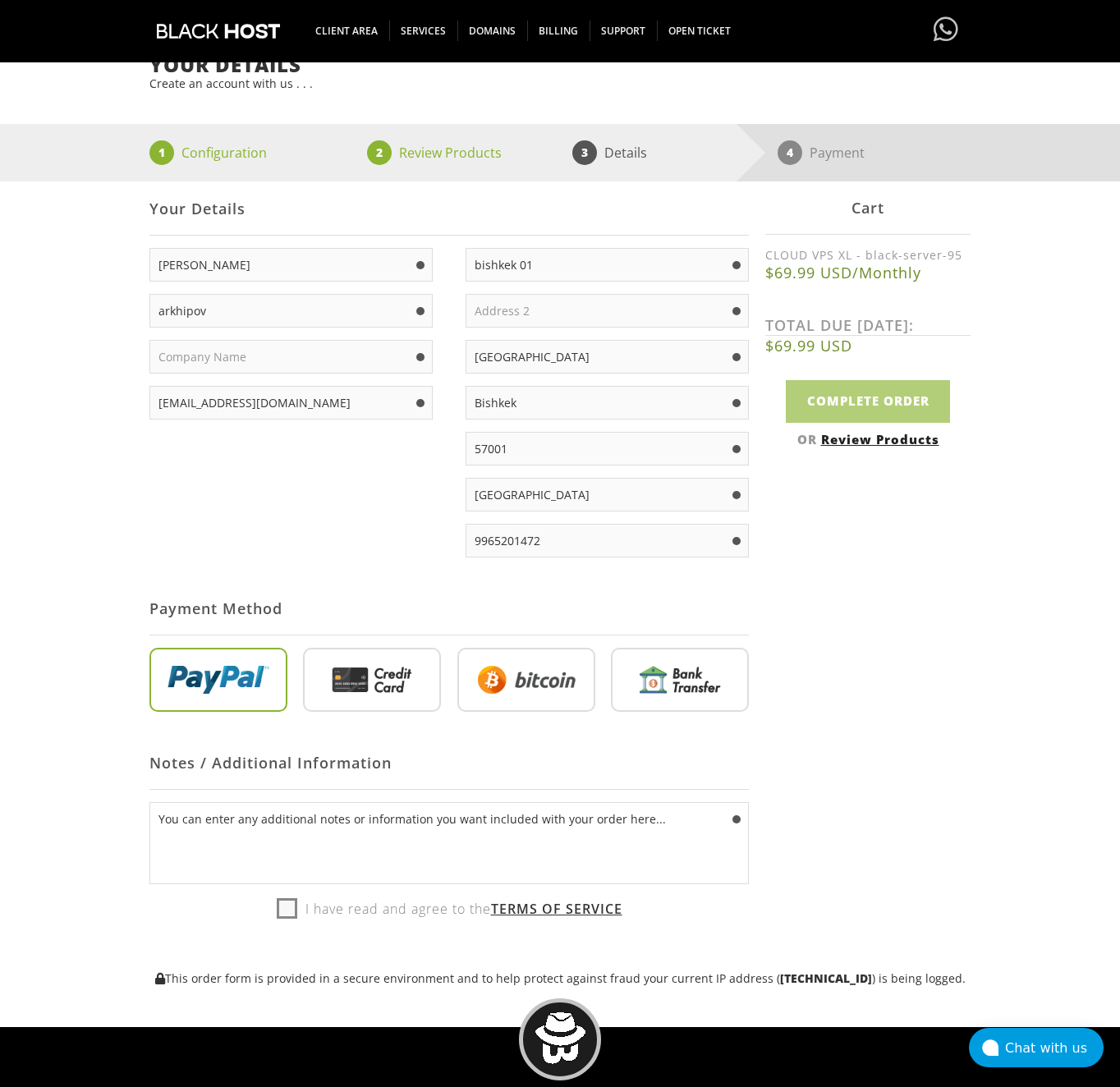
click at [489, 674] on input "radio" at bounding box center [526, 683] width 138 height 64
radio input "true"
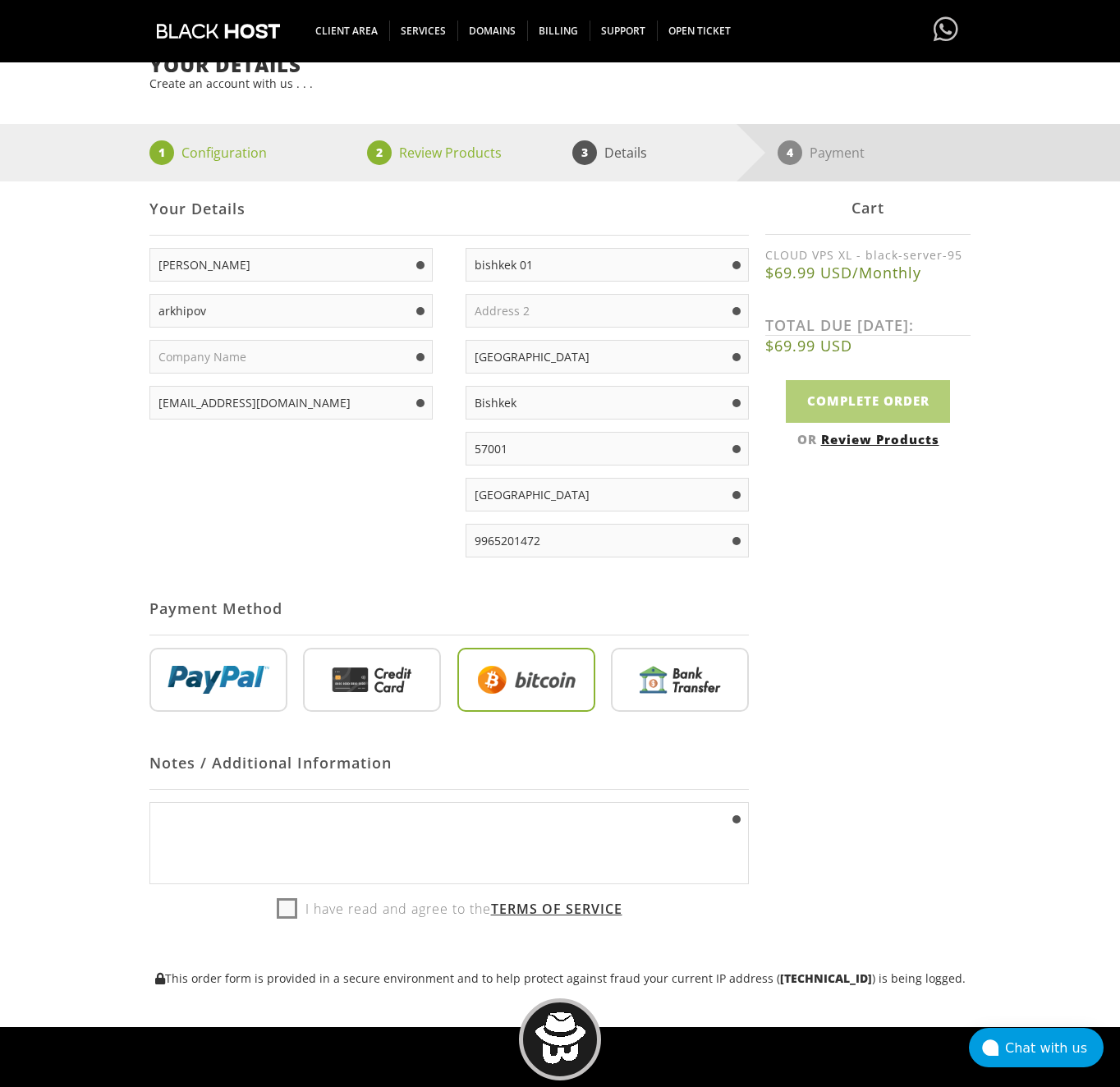
click at [465, 821] on textarea "You can enter any additional notes or information you want included with your o…" at bounding box center [449, 842] width 599 height 82
type textarea "You can enter any additional notes or information you want included with your o…"
click at [810, 760] on div "Not Yet Registered? Click here to signup... Login arkola2002@gmail.com Login Yo…" at bounding box center [560, 584] width 821 height 803
click at [277, 908] on label "I have read and agree to the Terms of Service" at bounding box center [450, 909] width 346 height 25
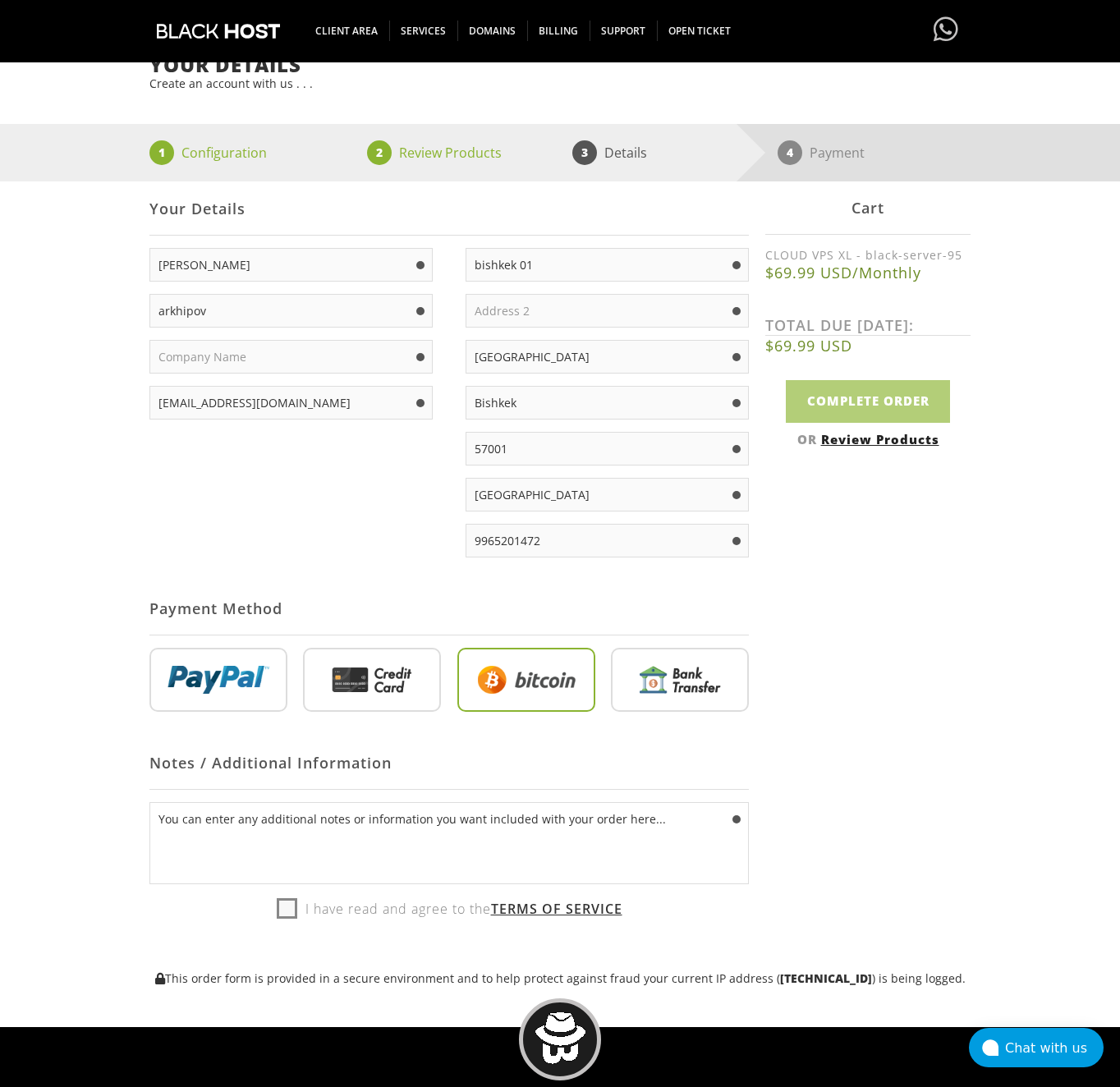
checkbox input "true"
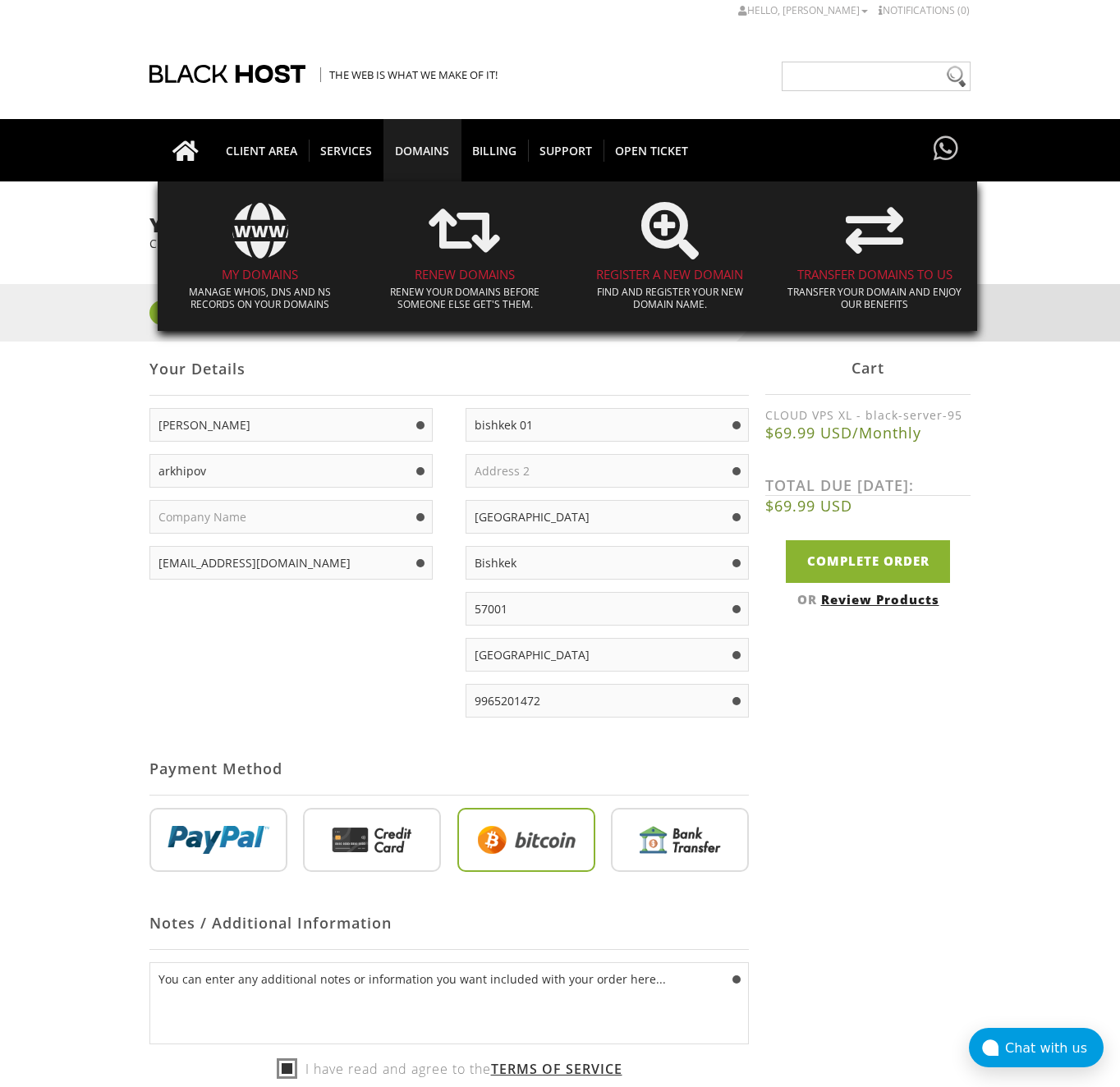
scroll to position [0, 0]
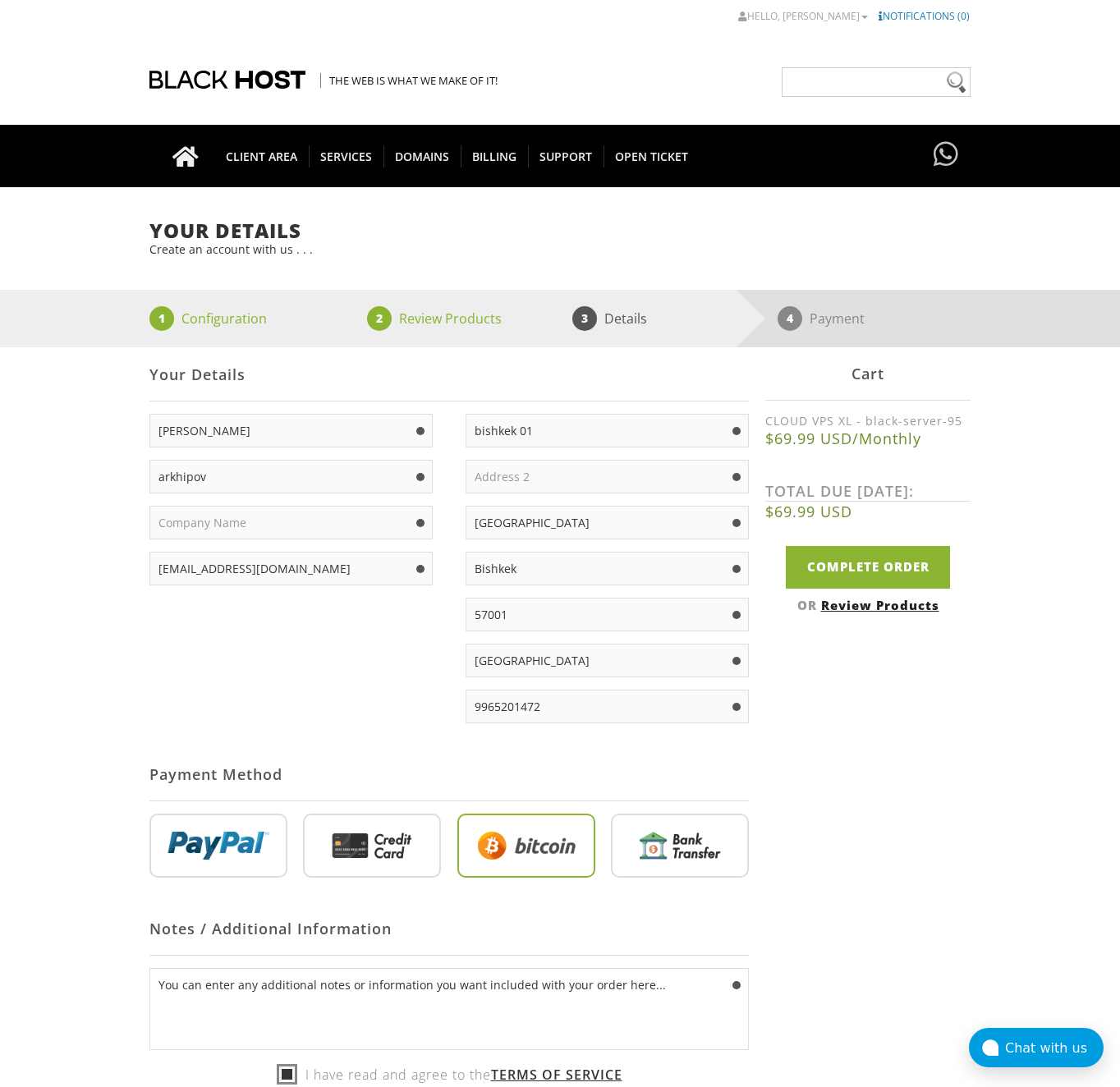
click at [920, 15] on link "Notifications (0)" at bounding box center [924, 16] width 91 height 14
click at [845, 17] on link "Hello, [PERSON_NAME]" at bounding box center [803, 16] width 130 height 14
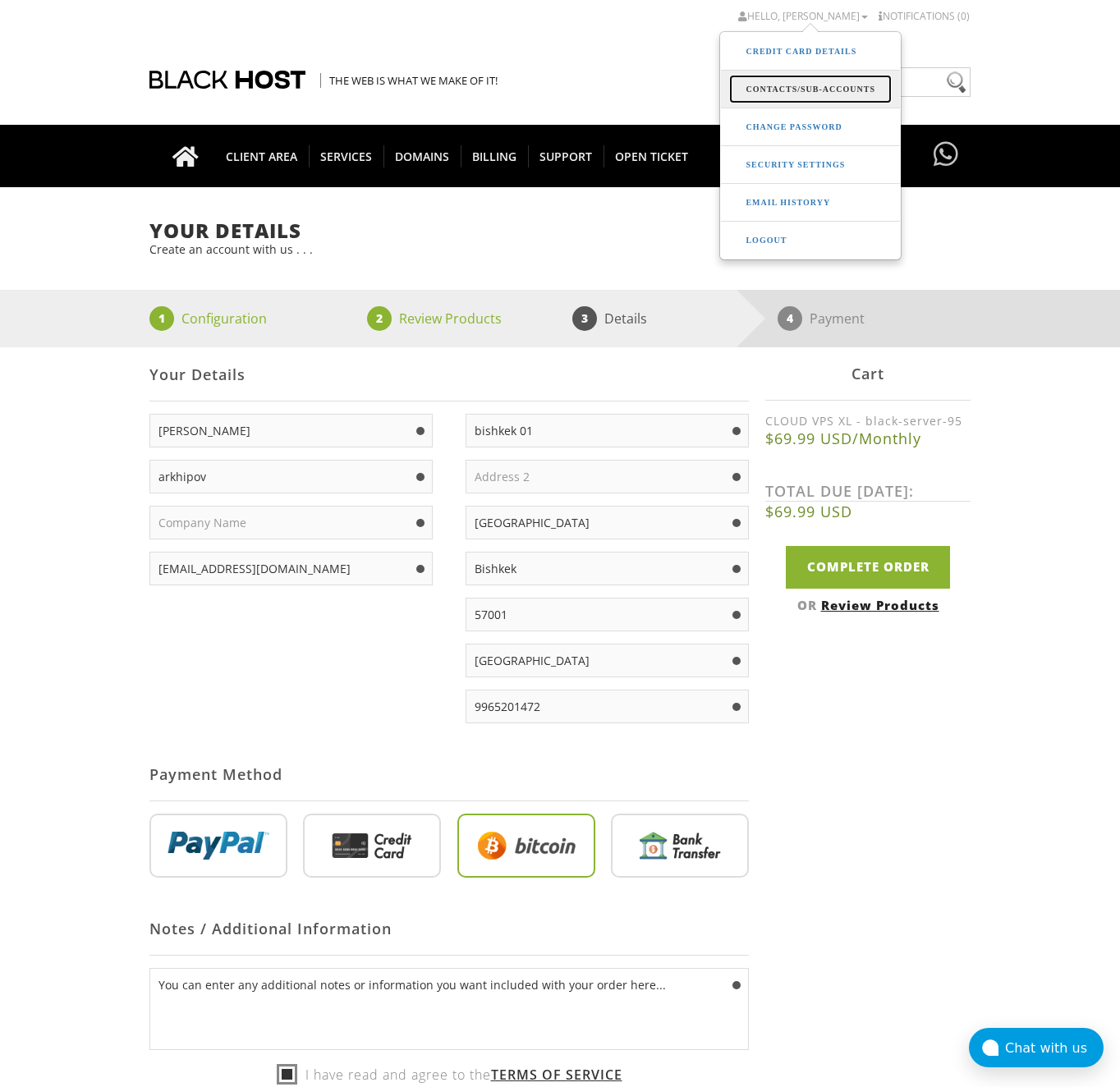
click at [781, 89] on link "Contacts/Sub-Accounts" at bounding box center [810, 88] width 163 height 29
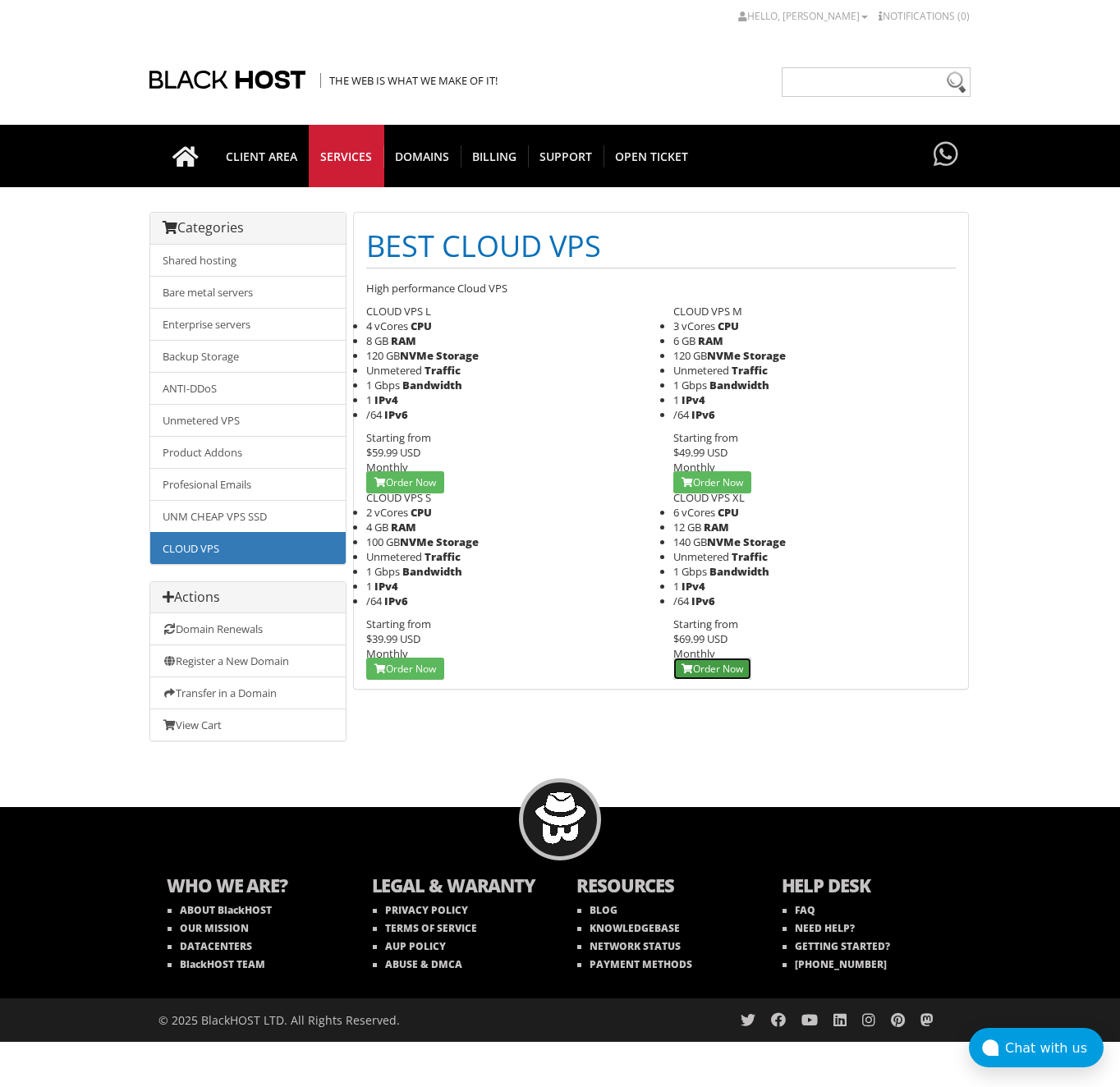
click at [704, 660] on link "Order Now" at bounding box center [712, 669] width 78 height 22
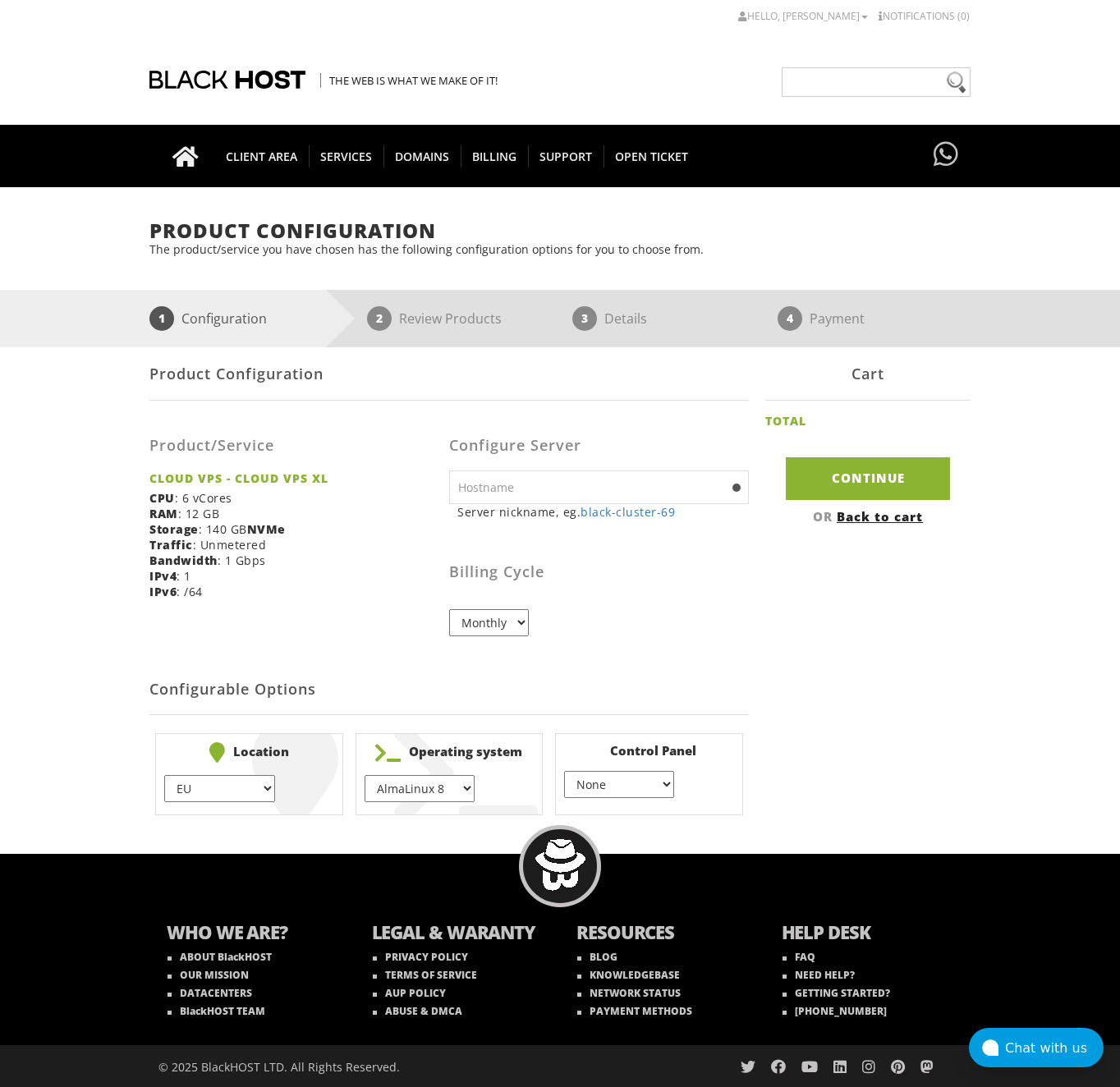
click at [678, 492] on input "text" at bounding box center [598, 487] width 300 height 34
type input "black-server-95"
click at [479, 617] on select "Monthly" at bounding box center [489, 622] width 79 height 27
click at [449, 609] on select "Monthly" at bounding box center [489, 622] width 79 height 27
click at [226, 794] on select "EU } USA } London } Amsterdam } Vienna } Chicago }" at bounding box center [219, 789] width 110 height 27
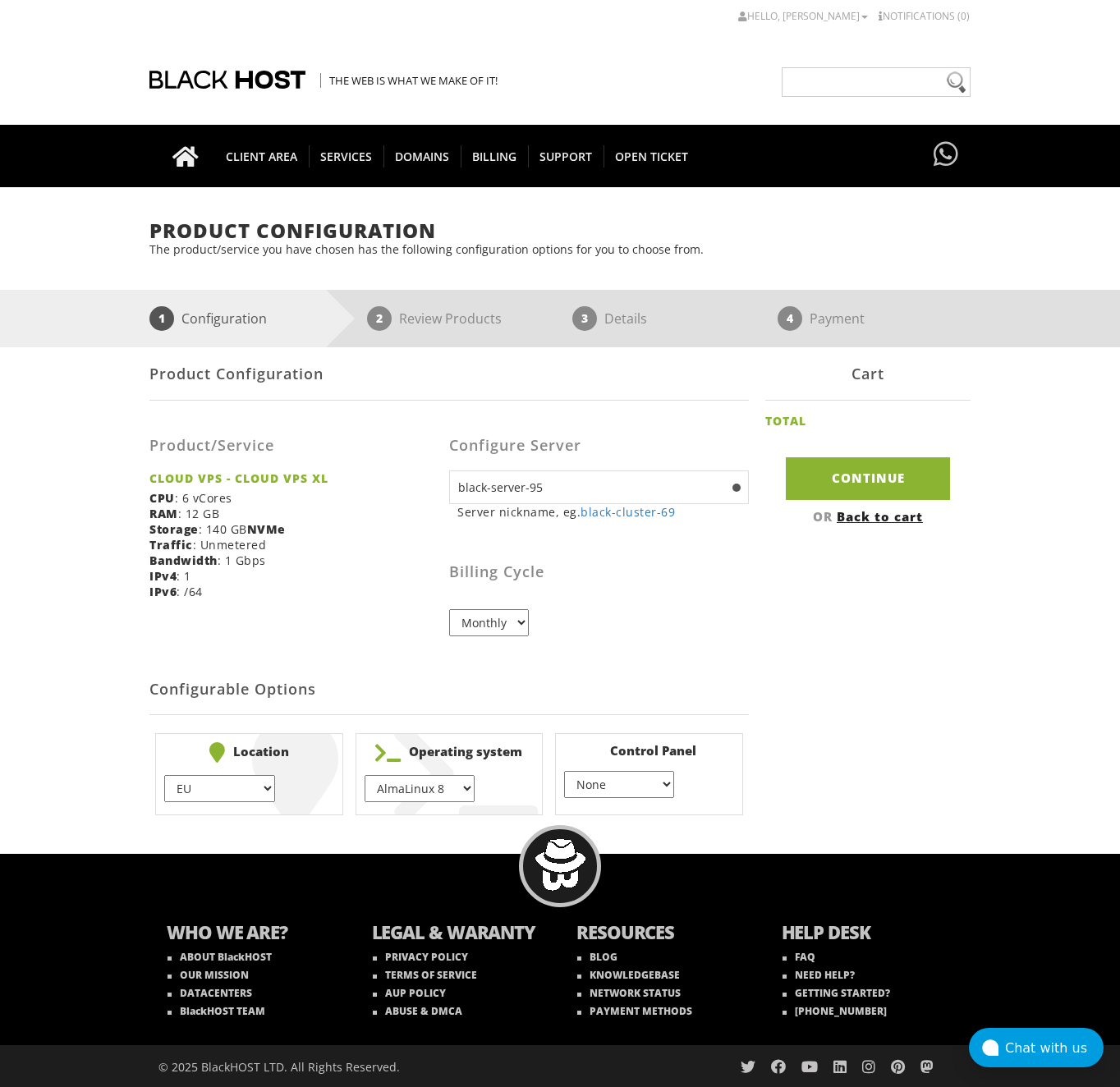
select select "1181"
click at [164, 775] on select "EU } USA } London } Amsterdam } Vienna } Chicago }" at bounding box center [219, 789] width 110 height 27
click at [855, 503] on div "Cart TOTAL Continue OR Back to cart" at bounding box center [868, 436] width 205 height 177
click at [855, 486] on input "Continue" at bounding box center [868, 478] width 164 height 42
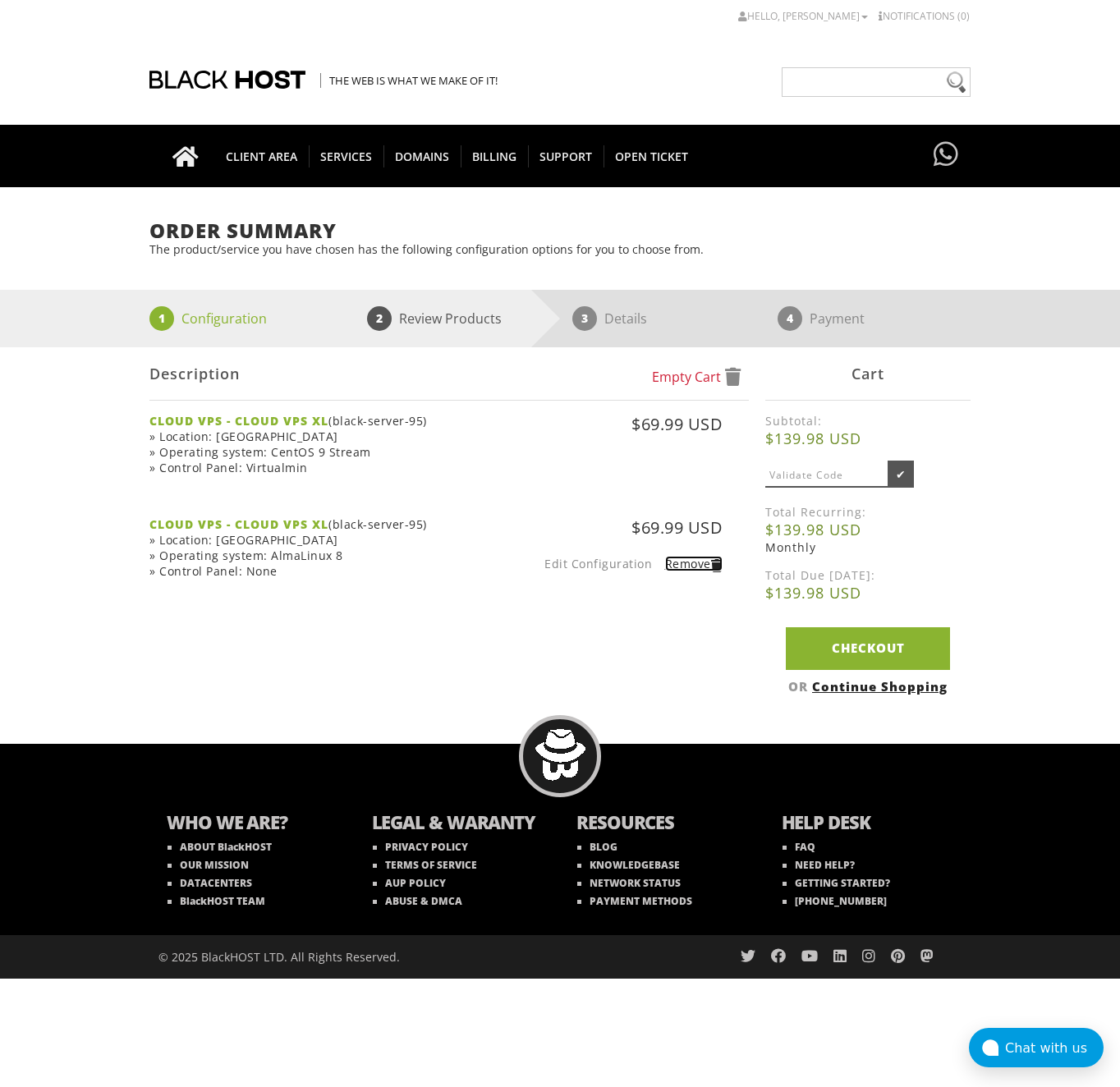
click at [712, 564] on span at bounding box center [717, 565] width 12 height 10
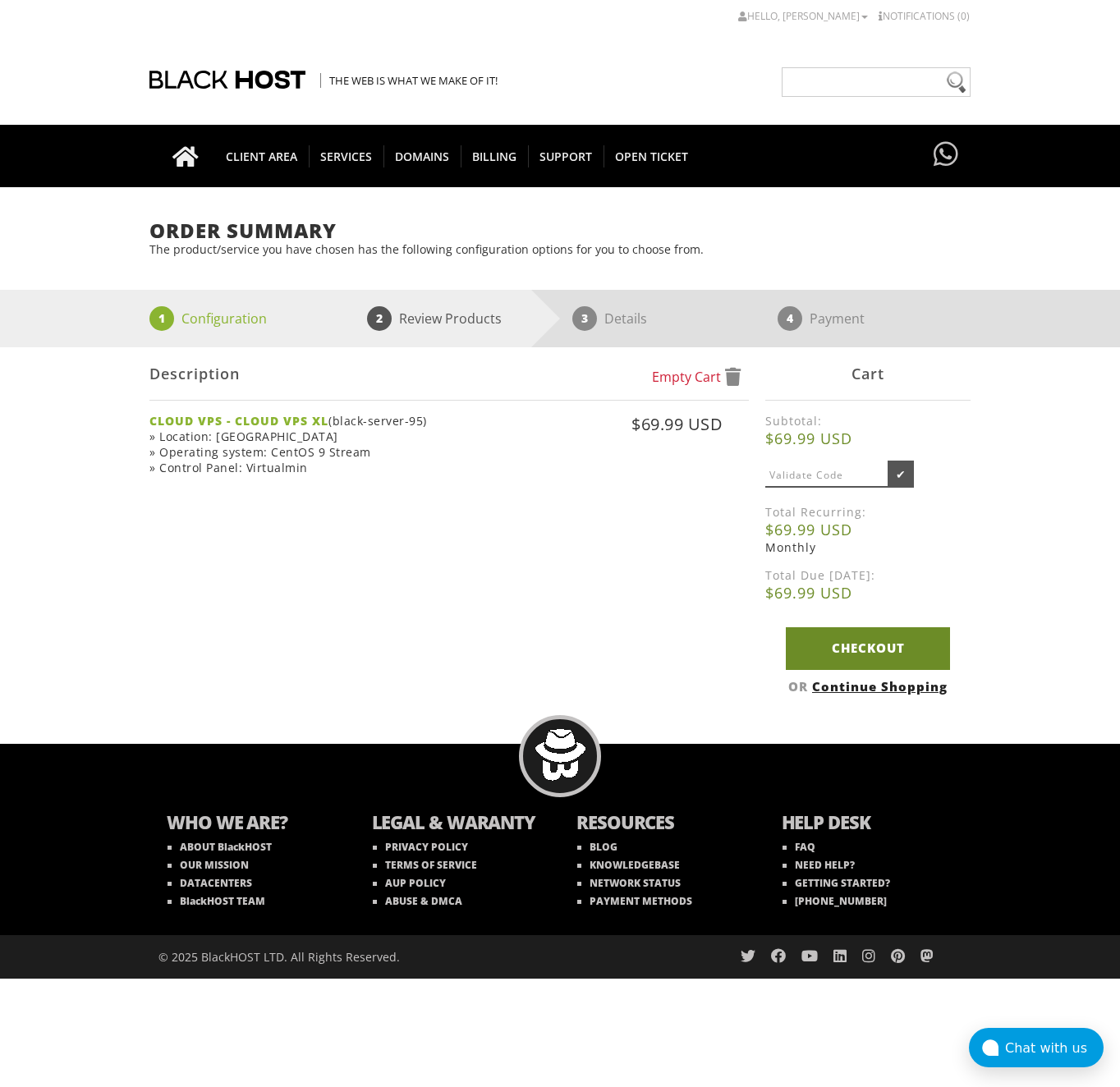
click at [854, 641] on link "Checkout" at bounding box center [868, 648] width 164 height 42
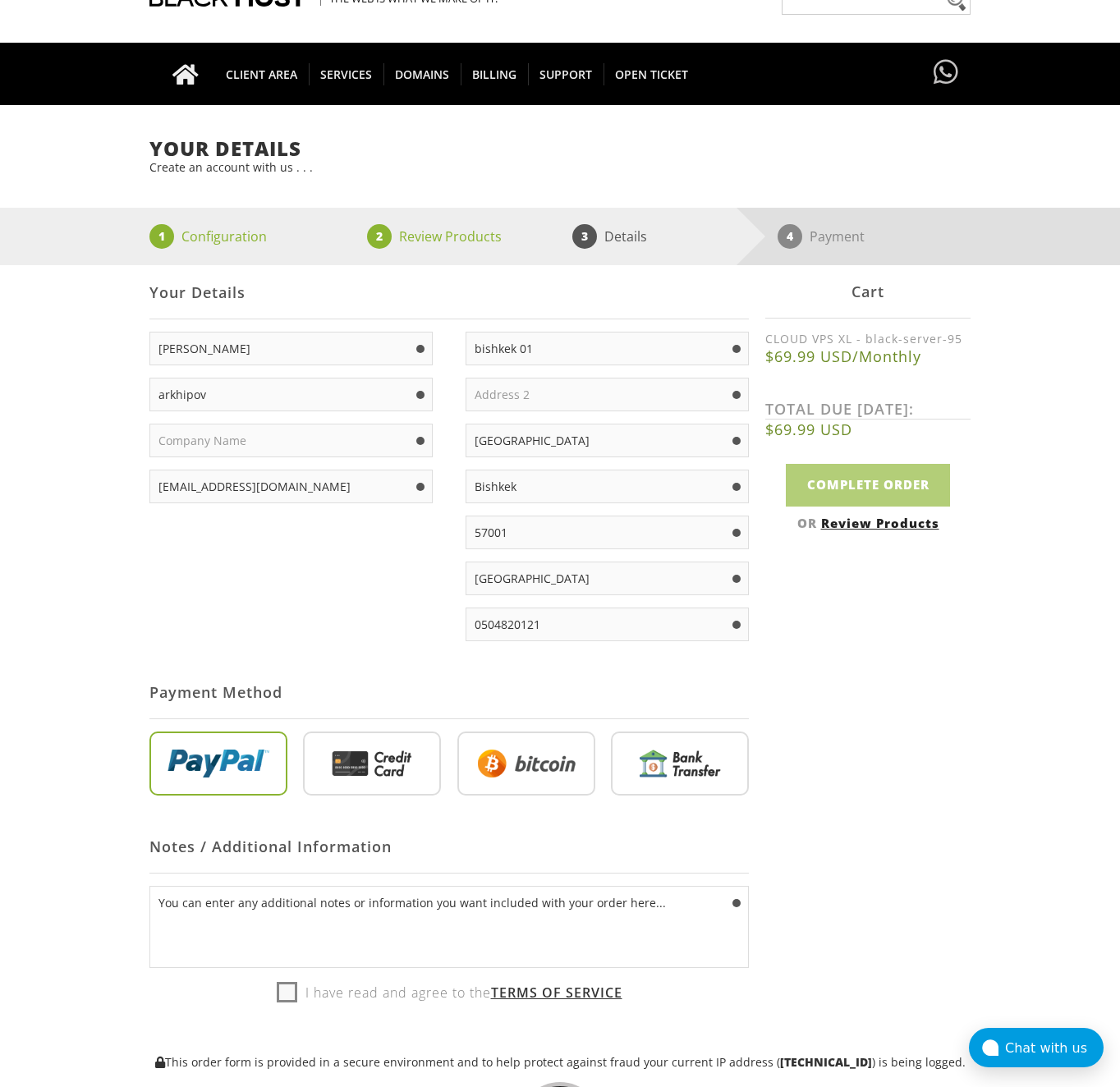
type input "[EMAIL_ADDRESS][DOMAIN_NAME]"
click at [501, 760] on input "radio" at bounding box center [526, 766] width 138 height 64
radio input "true"
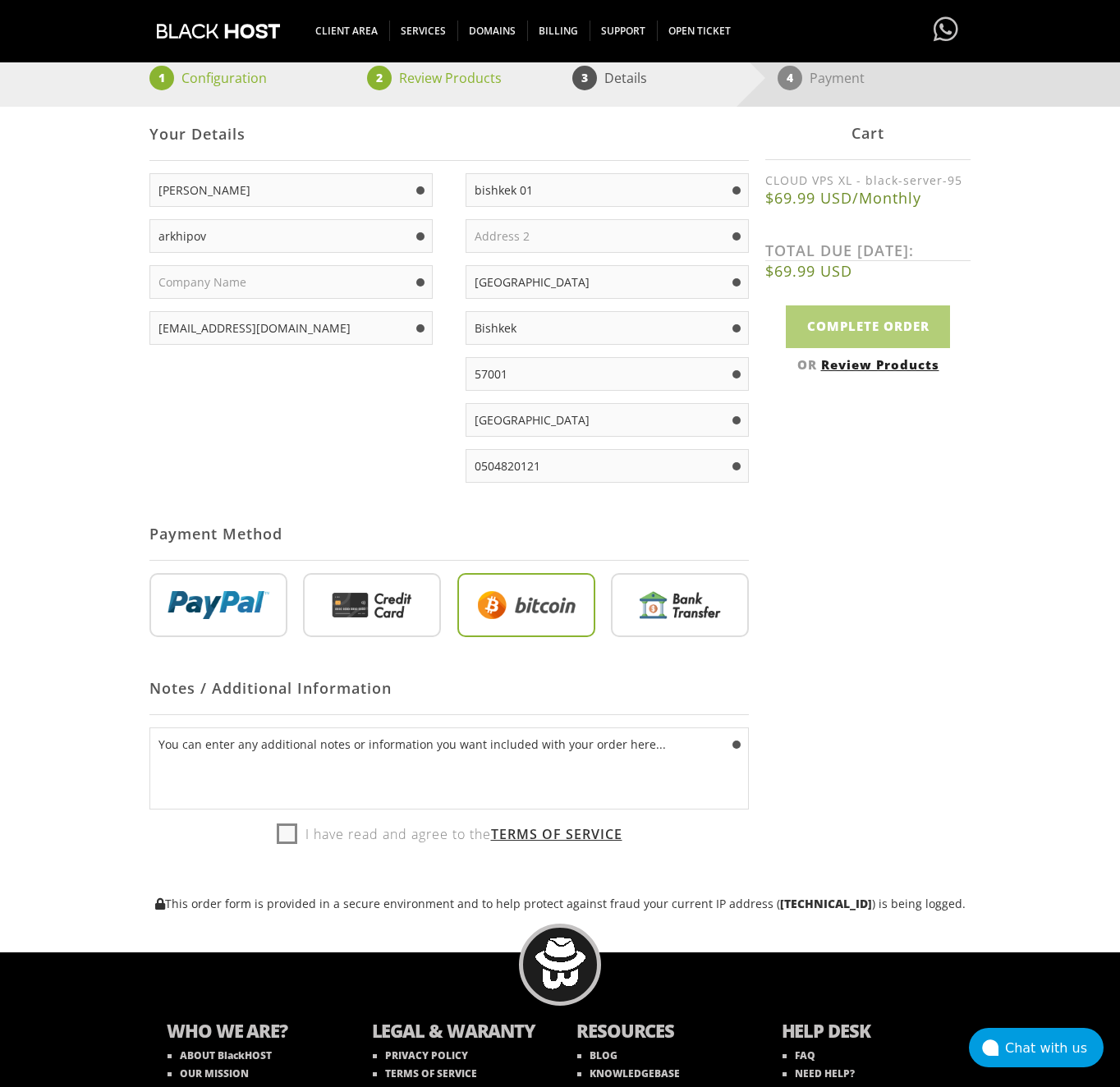
scroll to position [328, 0]
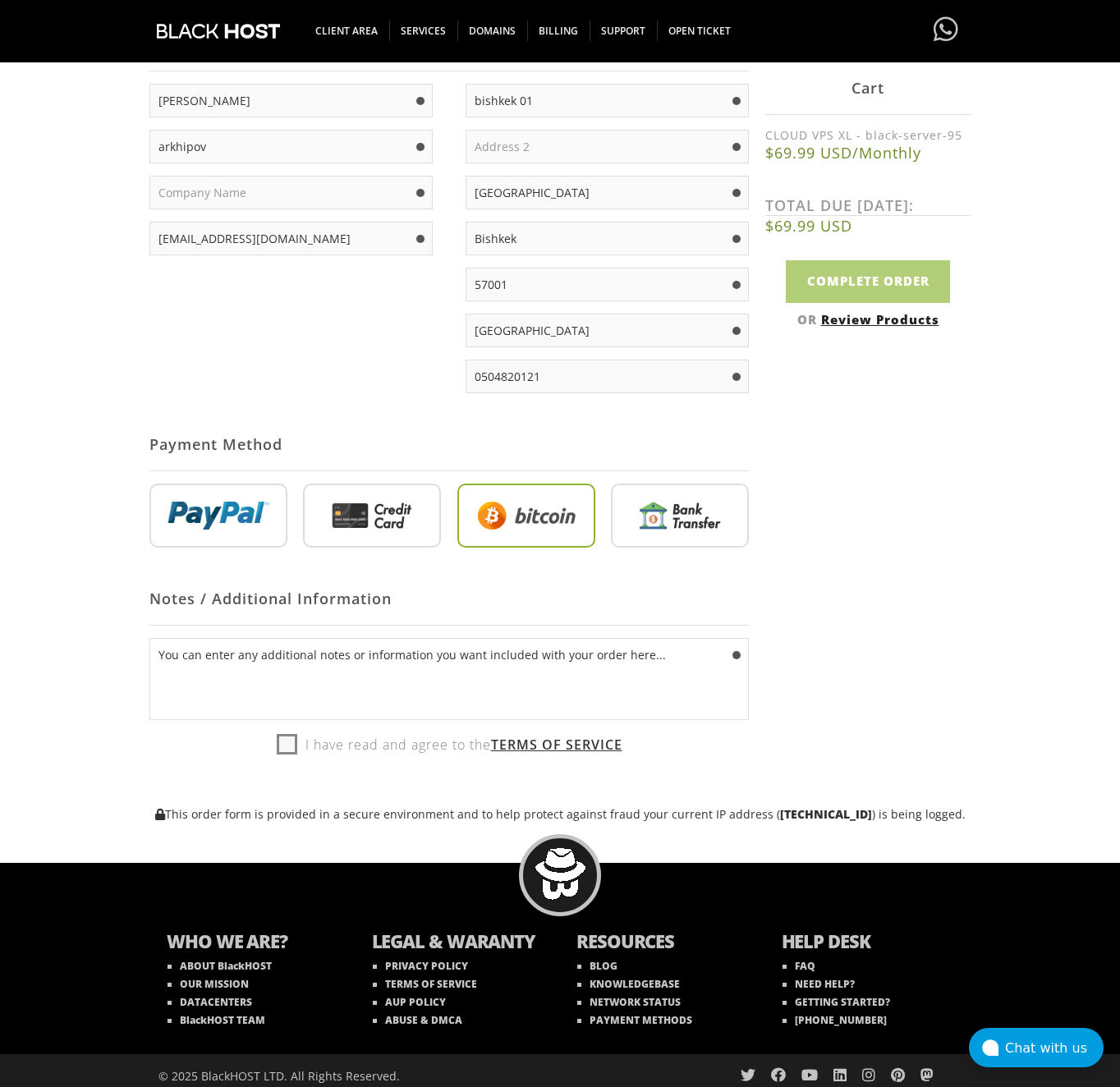
click at [281, 754] on label "I have read and agree to the Terms of Service" at bounding box center [450, 745] width 346 height 25
checkbox input "true"
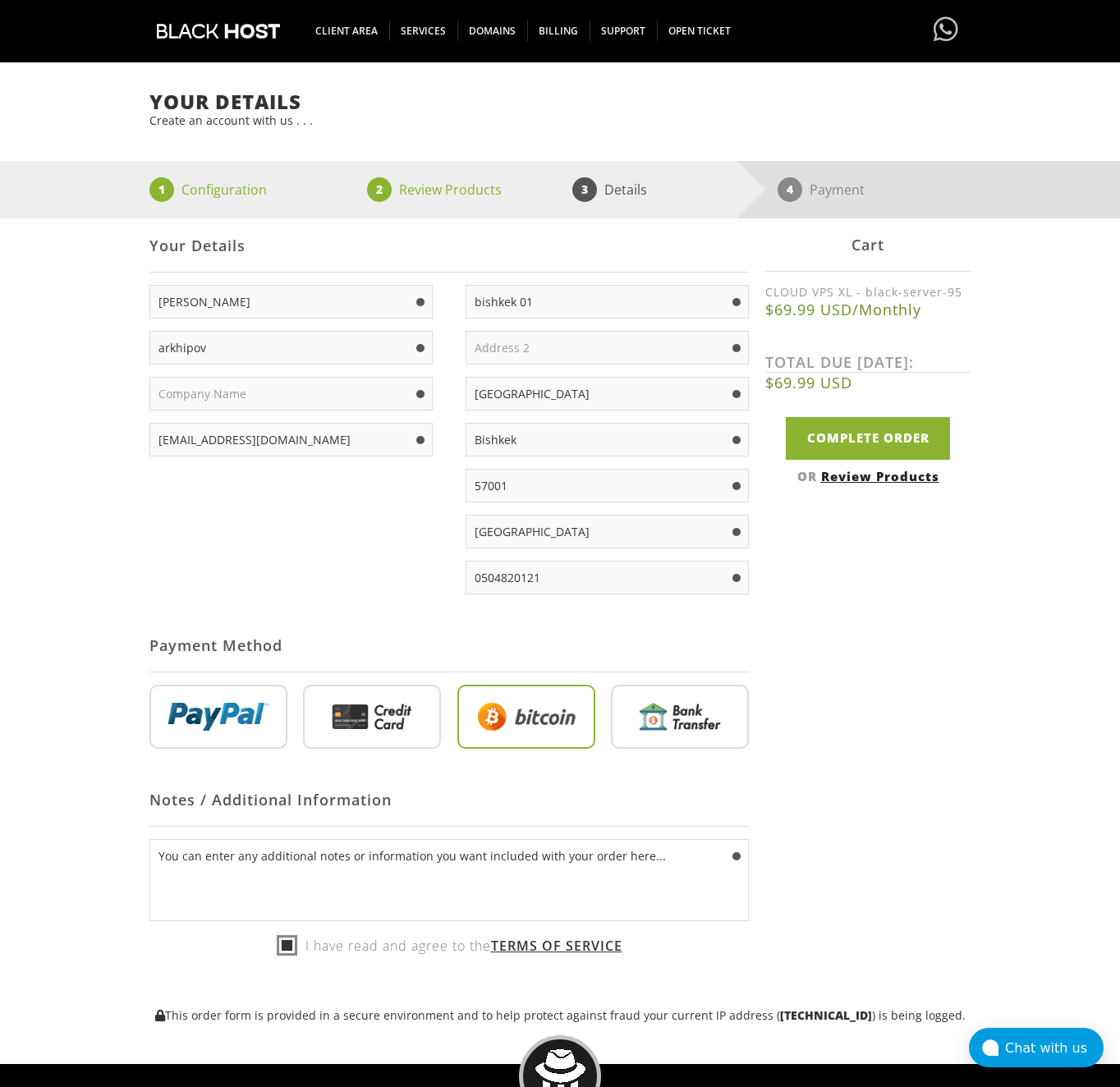
scroll to position [82, 0]
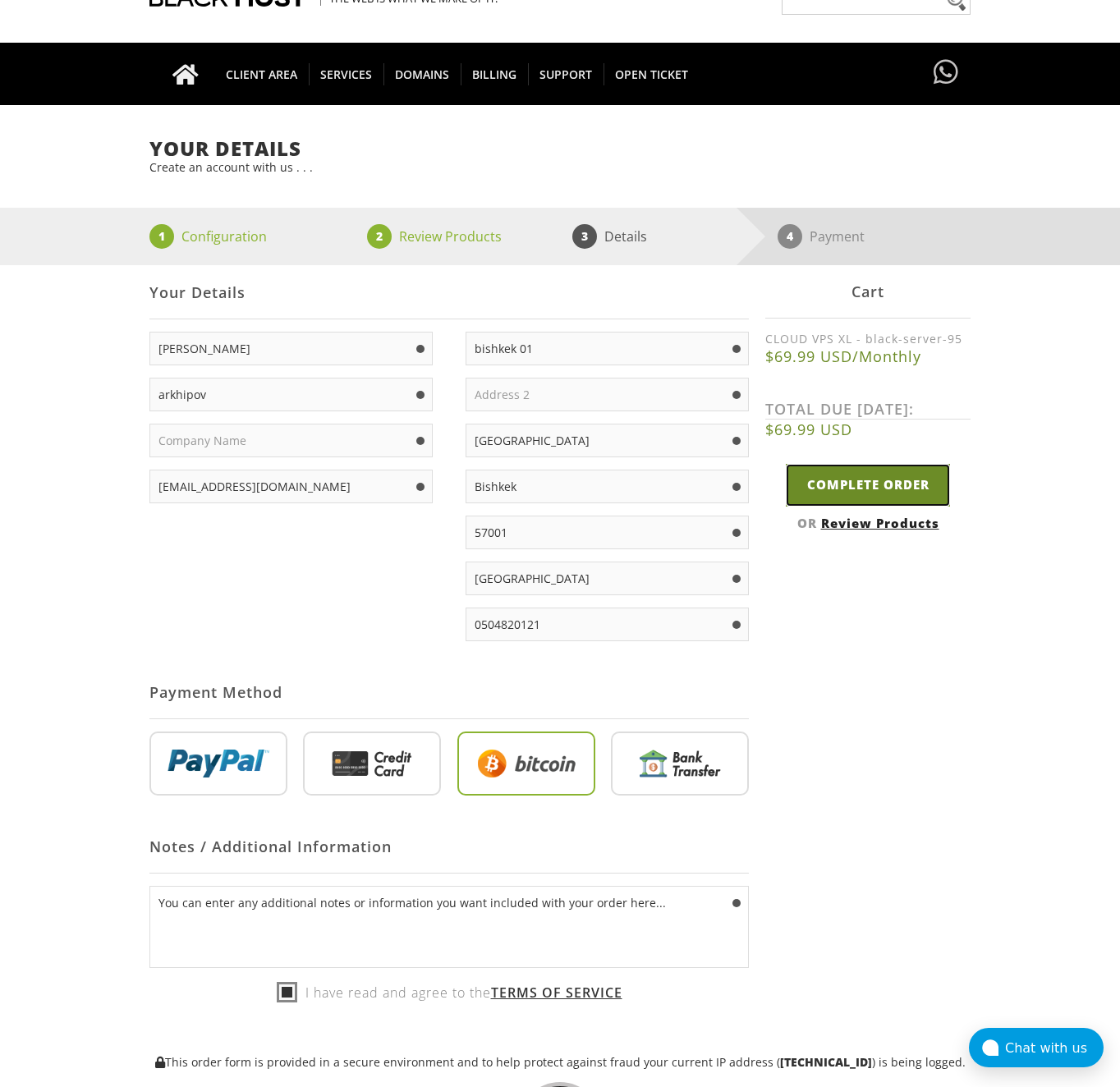
click at [832, 479] on input "Complete Order" at bounding box center [868, 484] width 164 height 42
type input "Please Wait..."
